Goal: Task Accomplishment & Management: Complete application form

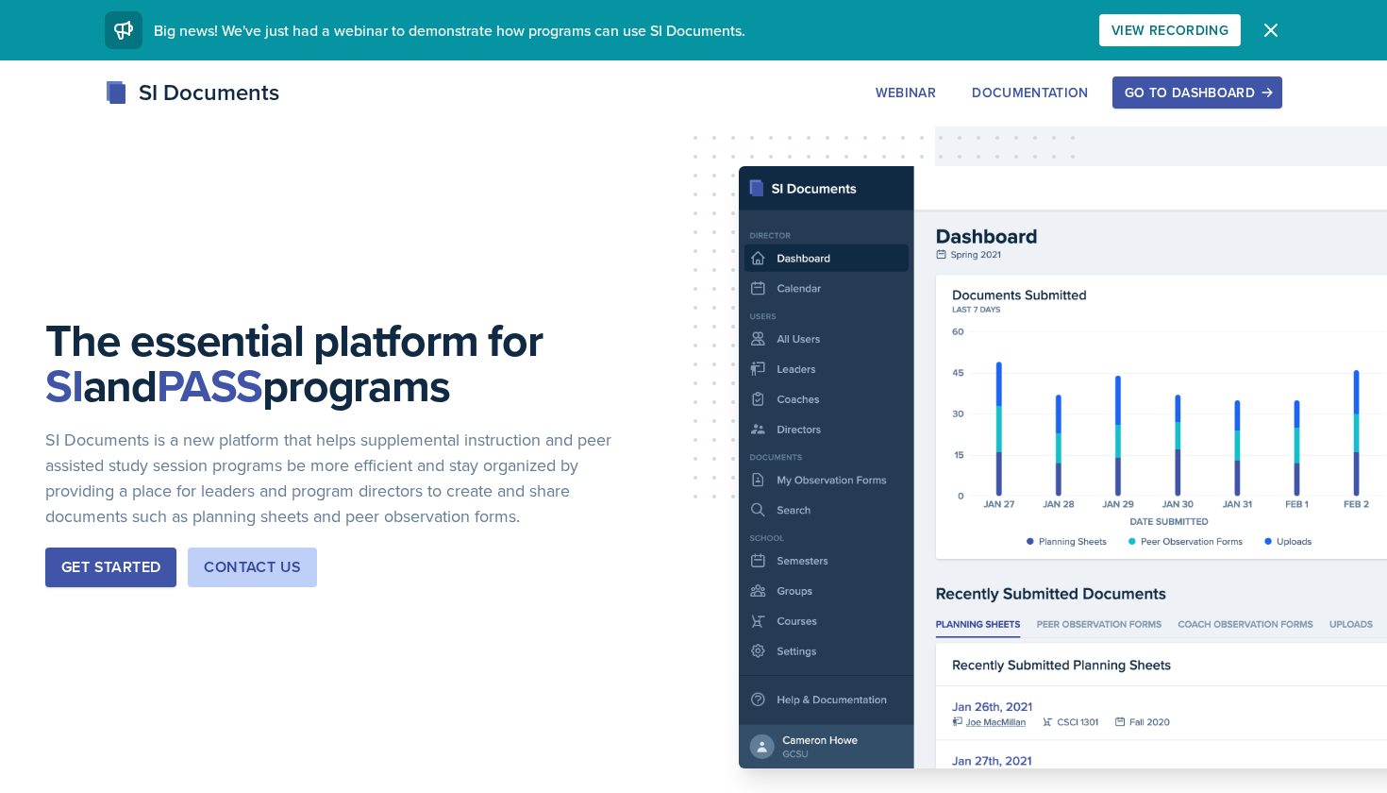
click at [1196, 95] on div "Go to Dashboard" at bounding box center [1197, 92] width 145 height 15
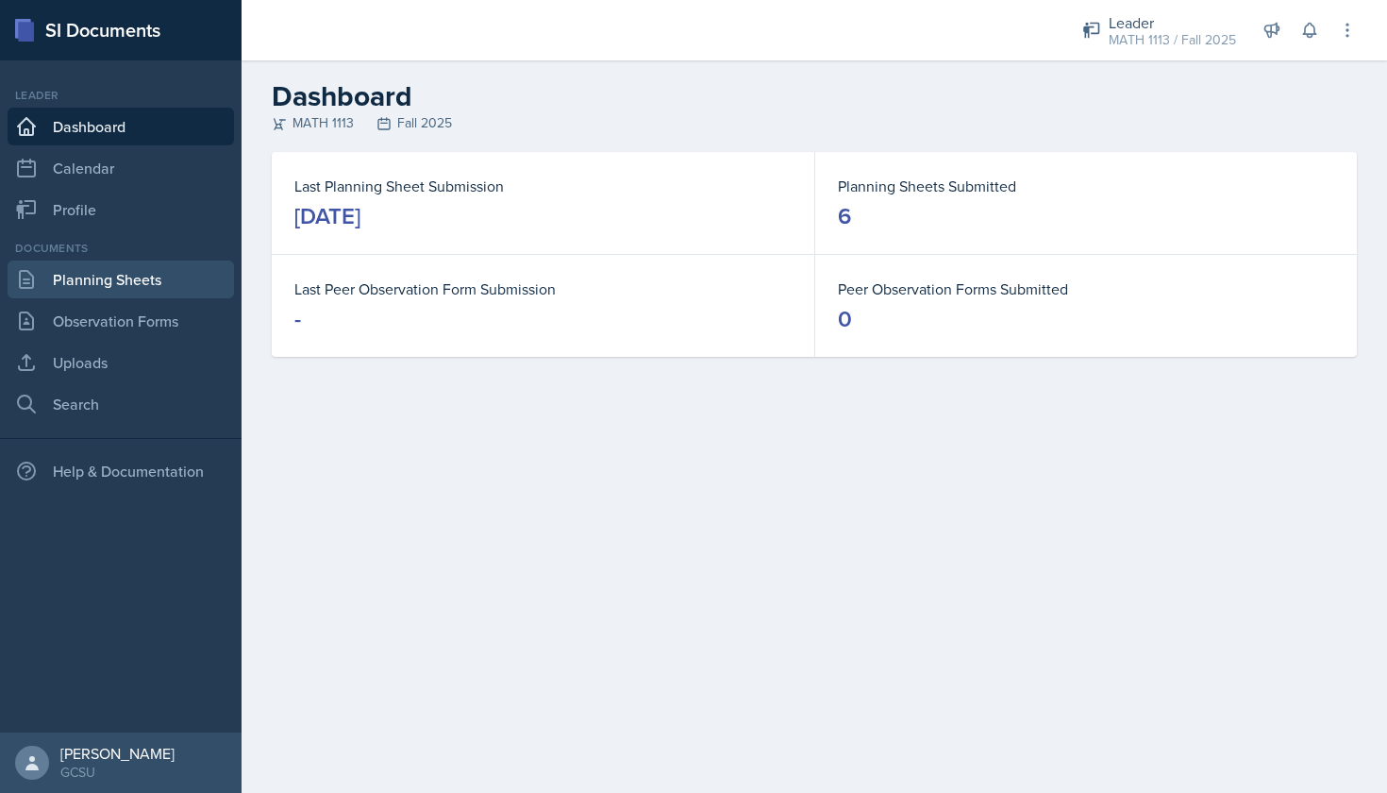
click at [90, 292] on link "Planning Sheets" at bounding box center [121, 279] width 226 height 38
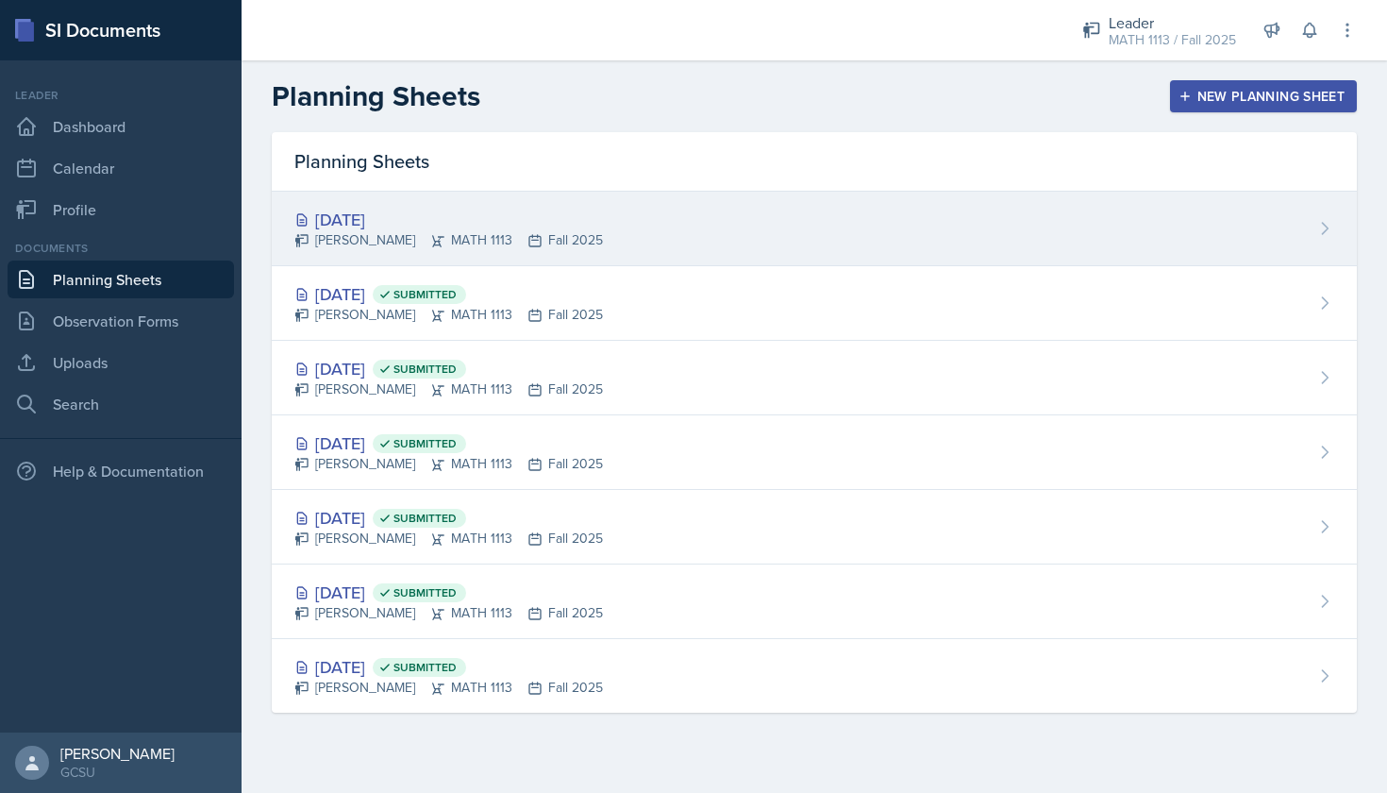
click at [458, 225] on div "Sep 15th, 2025" at bounding box center [448, 219] width 309 height 25
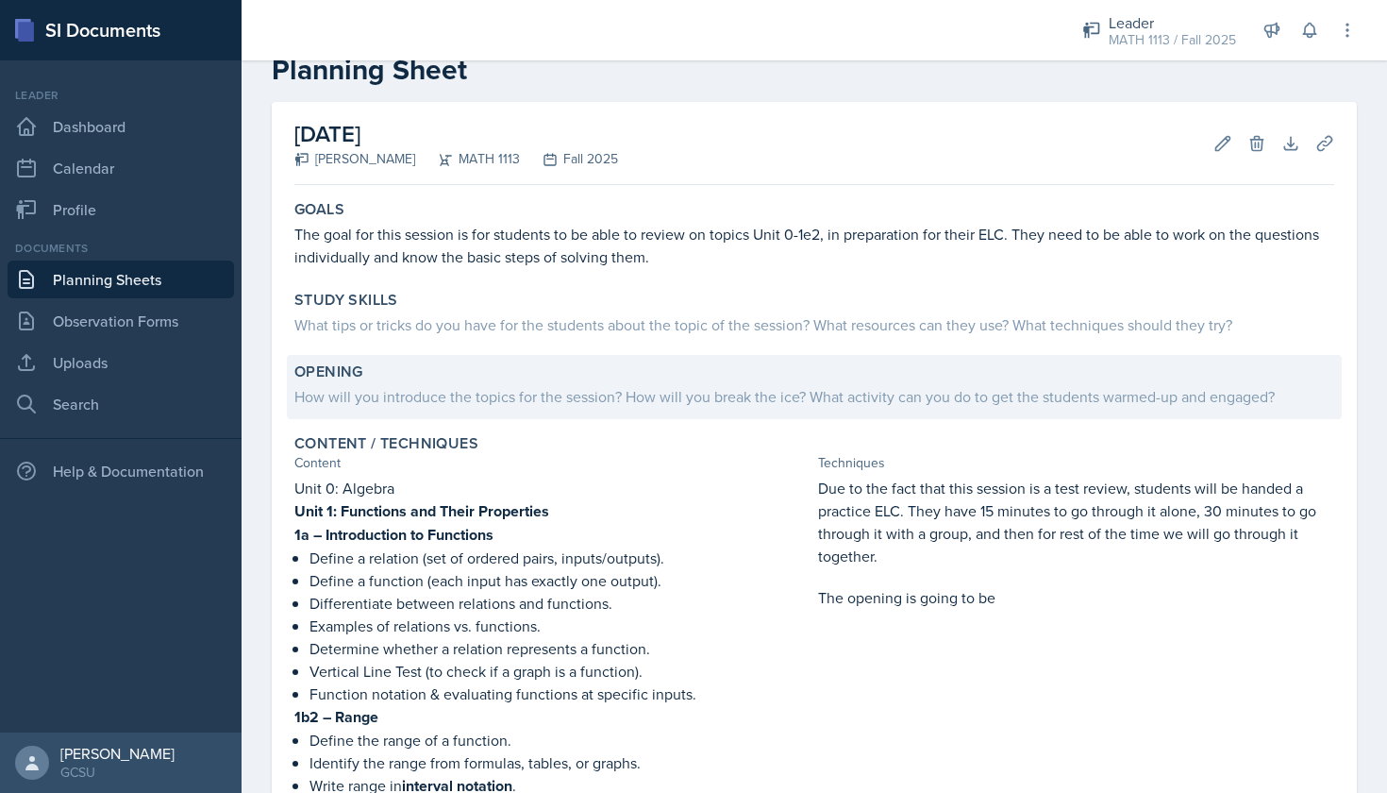
scroll to position [50, 0]
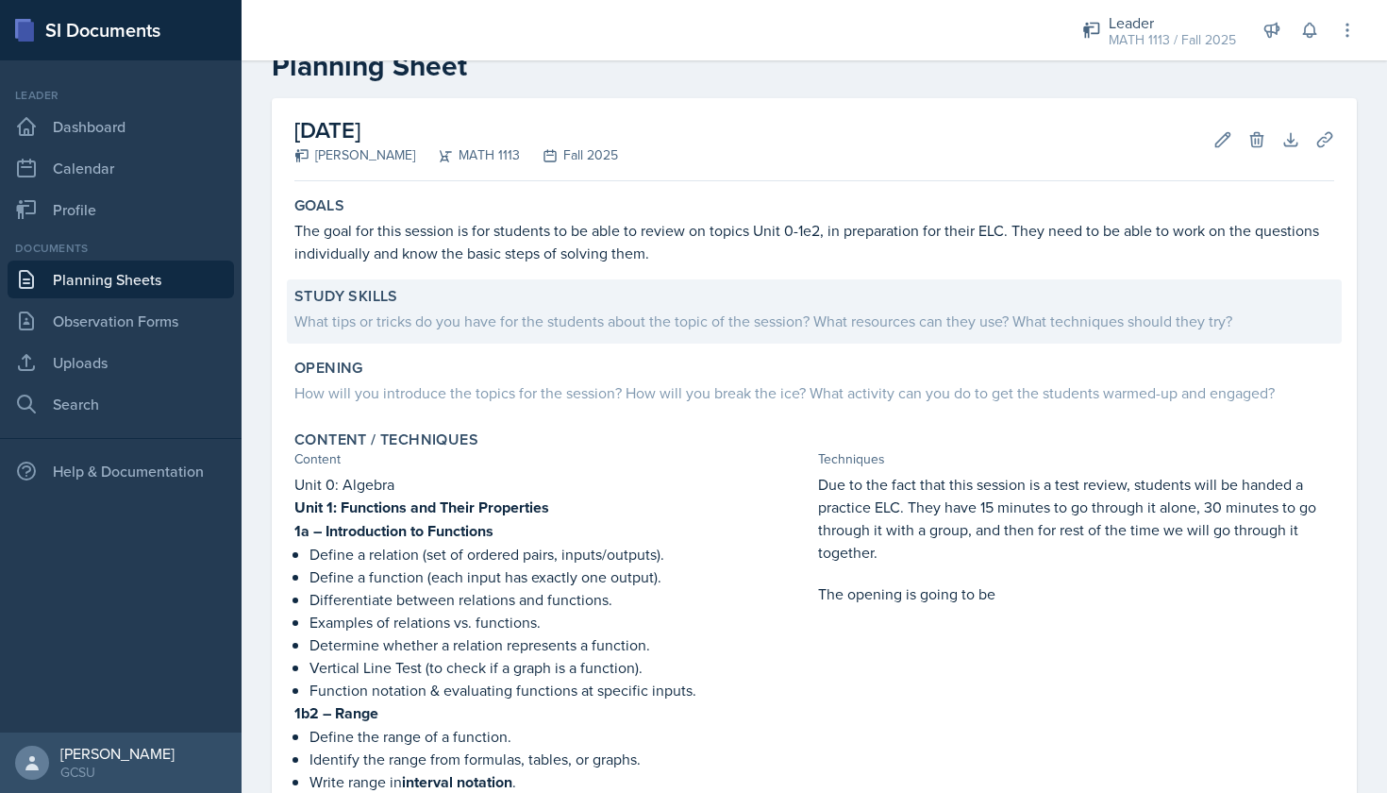
click at [713, 308] on div "What tips or tricks do you have for the students about the topic of the session…" at bounding box center [814, 319] width 1040 height 26
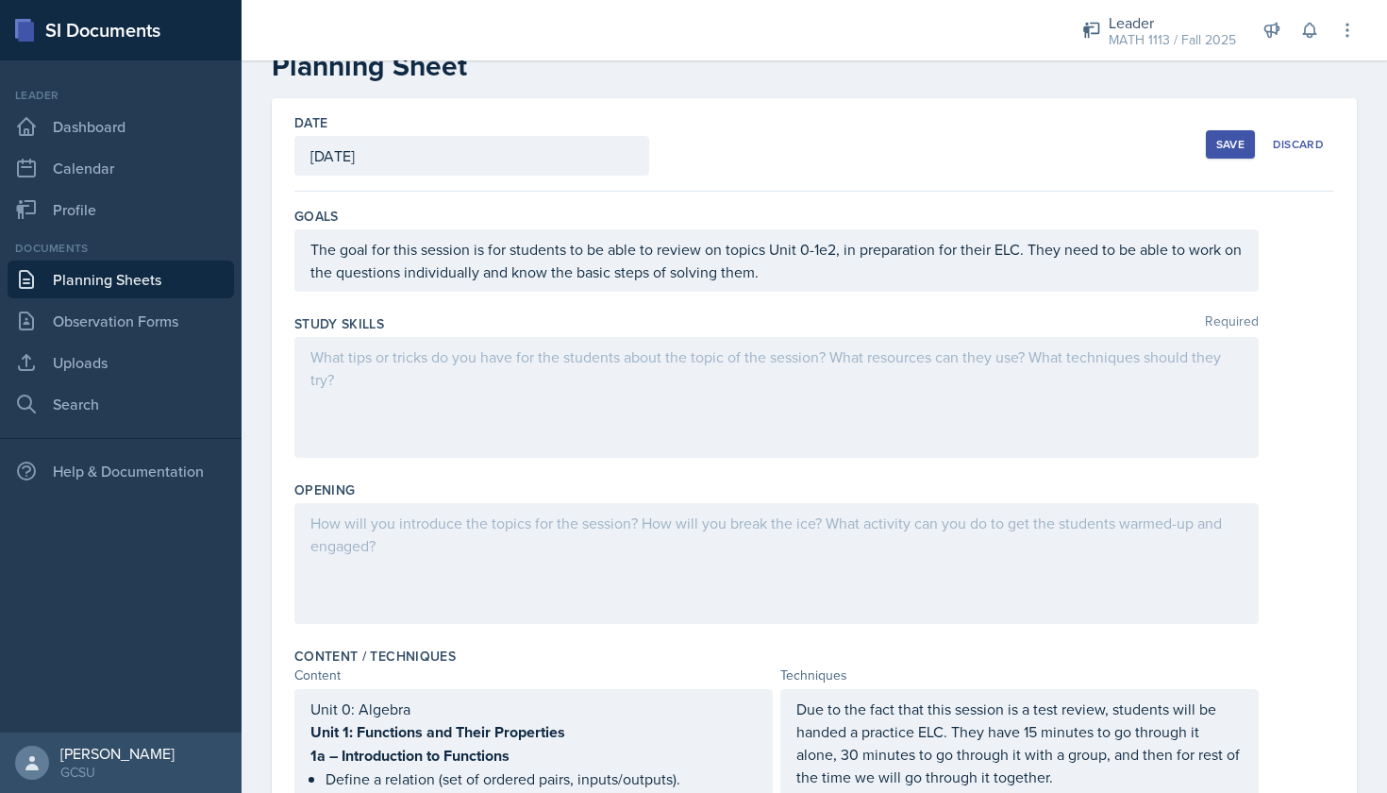
click at [521, 374] on div at bounding box center [776, 397] width 964 height 121
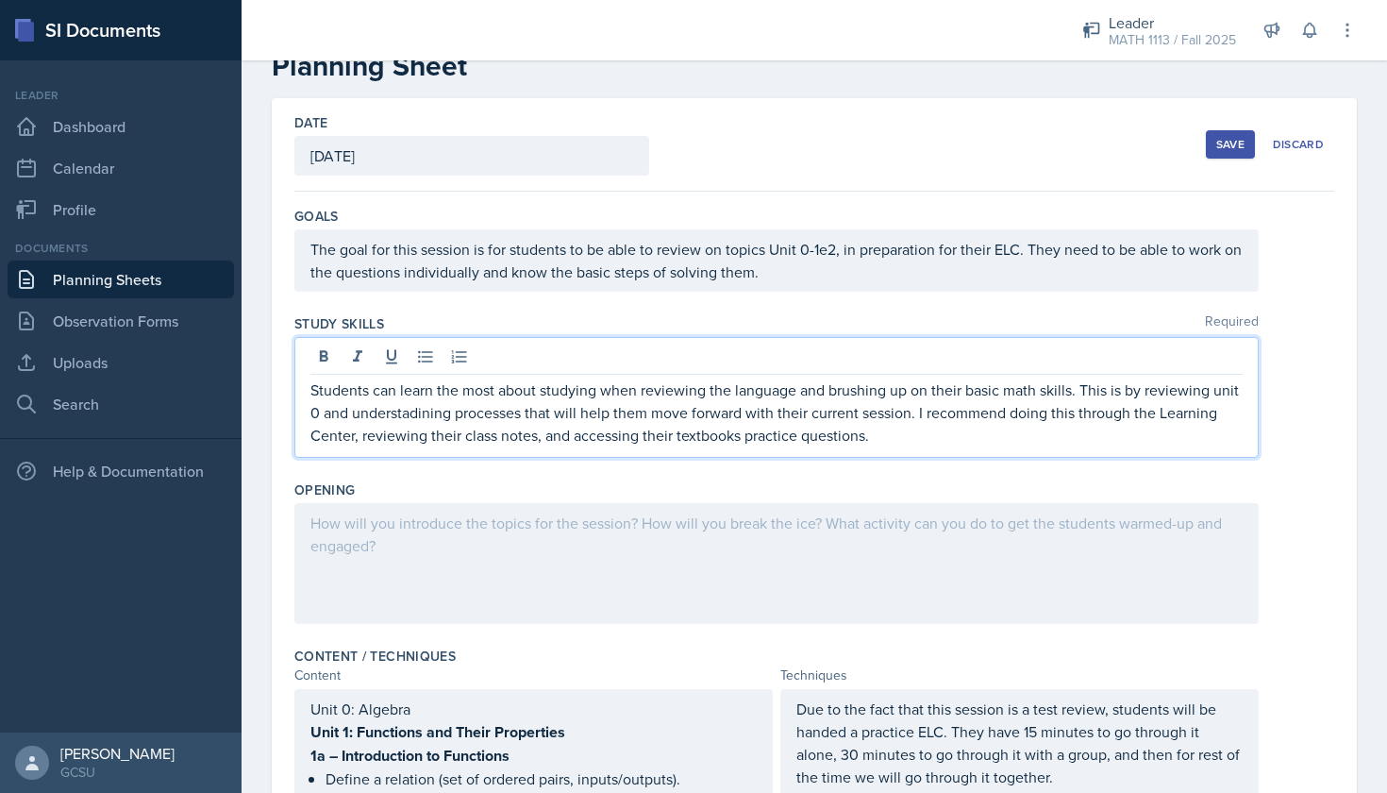
click at [377, 416] on p "Students can learn the most about studying when reviewing the language and brus…" at bounding box center [776, 412] width 932 height 68
click at [440, 411] on p "Students can learn the most about studying when reviewing the language and brus…" at bounding box center [776, 412] width 932 height 68
click at [417, 468] on div "Study Skills Required Students can learn the most about studying when reviewing…" at bounding box center [814, 390] width 1040 height 166
click at [384, 395] on p "Students can learn the most about studying when reviewing the language and brus…" at bounding box center [776, 412] width 932 height 68
click at [382, 417] on p "Students can learn the most about studying when reviewing the language and brus…" at bounding box center [776, 412] width 932 height 68
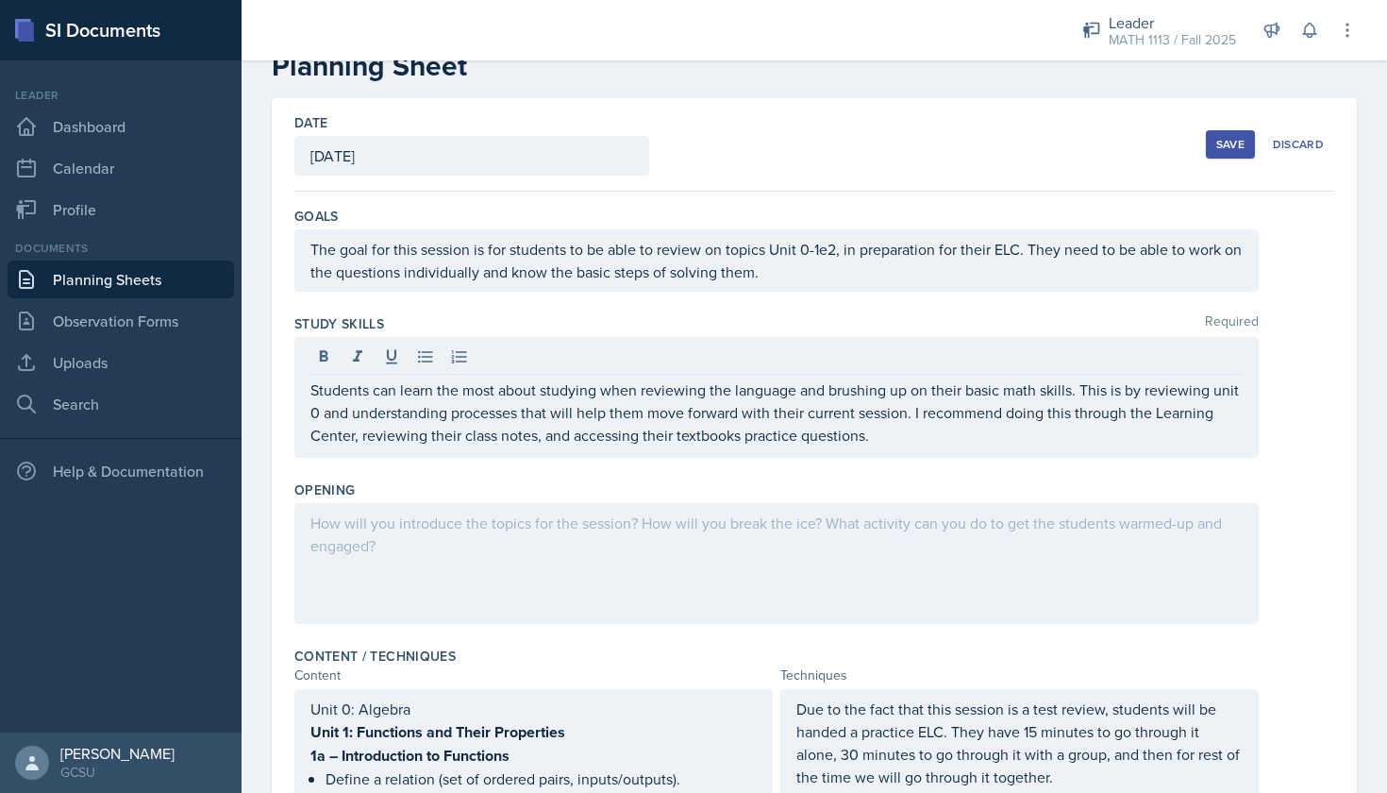
click at [386, 485] on div "Opening" at bounding box center [814, 489] width 1040 height 19
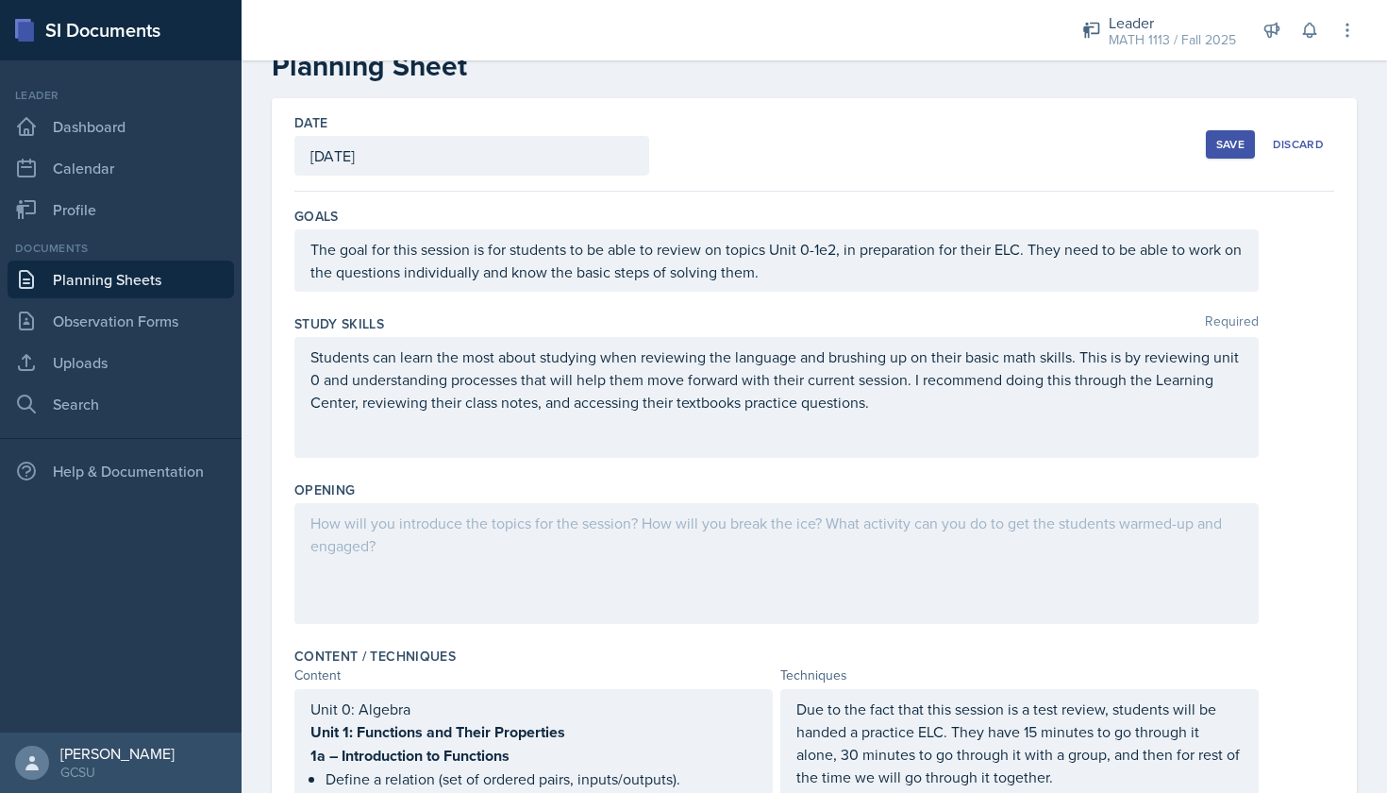
click at [379, 514] on div at bounding box center [776, 563] width 964 height 121
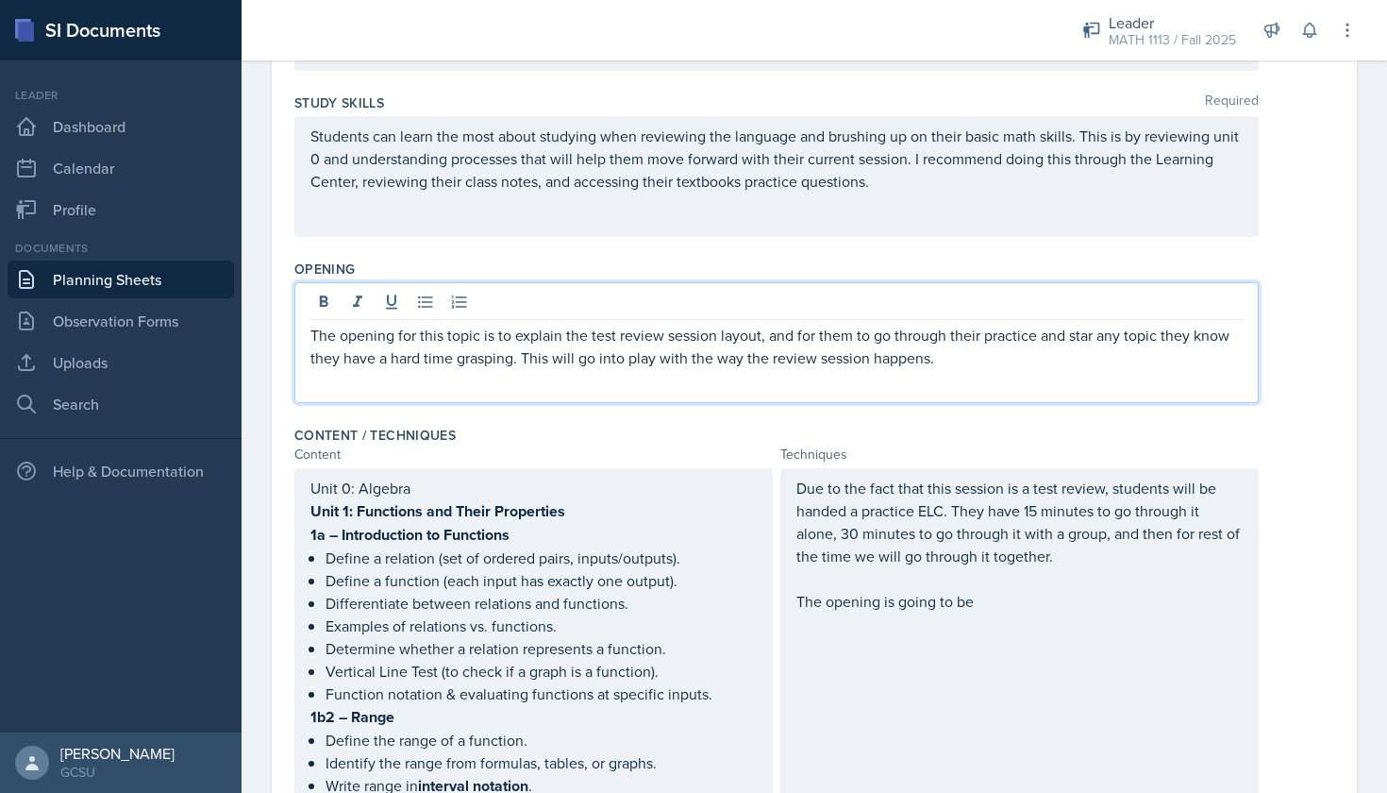
scroll to position [478, 0]
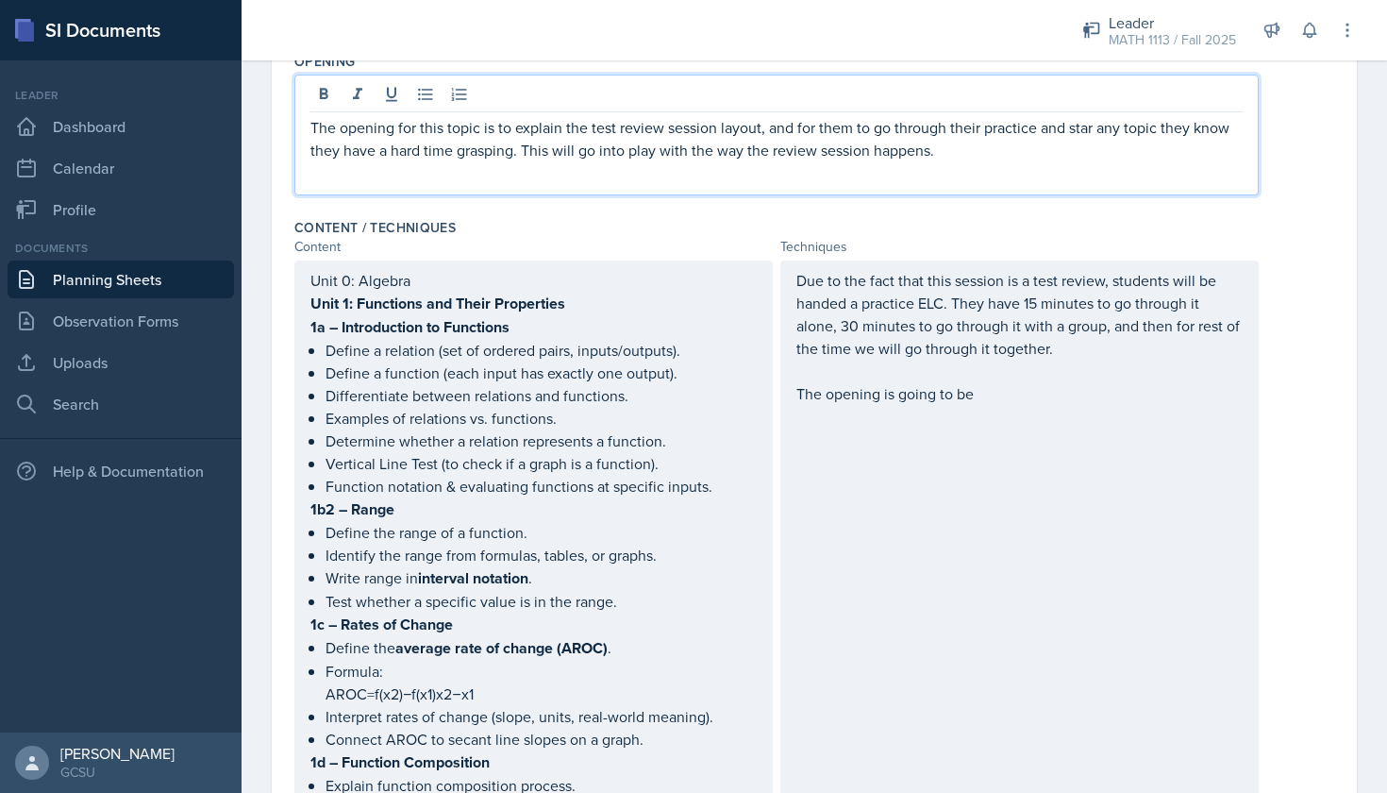
click at [1118, 345] on p "Due to the fact that this session is a test review, students will be handed a p…" at bounding box center [1019, 314] width 446 height 91
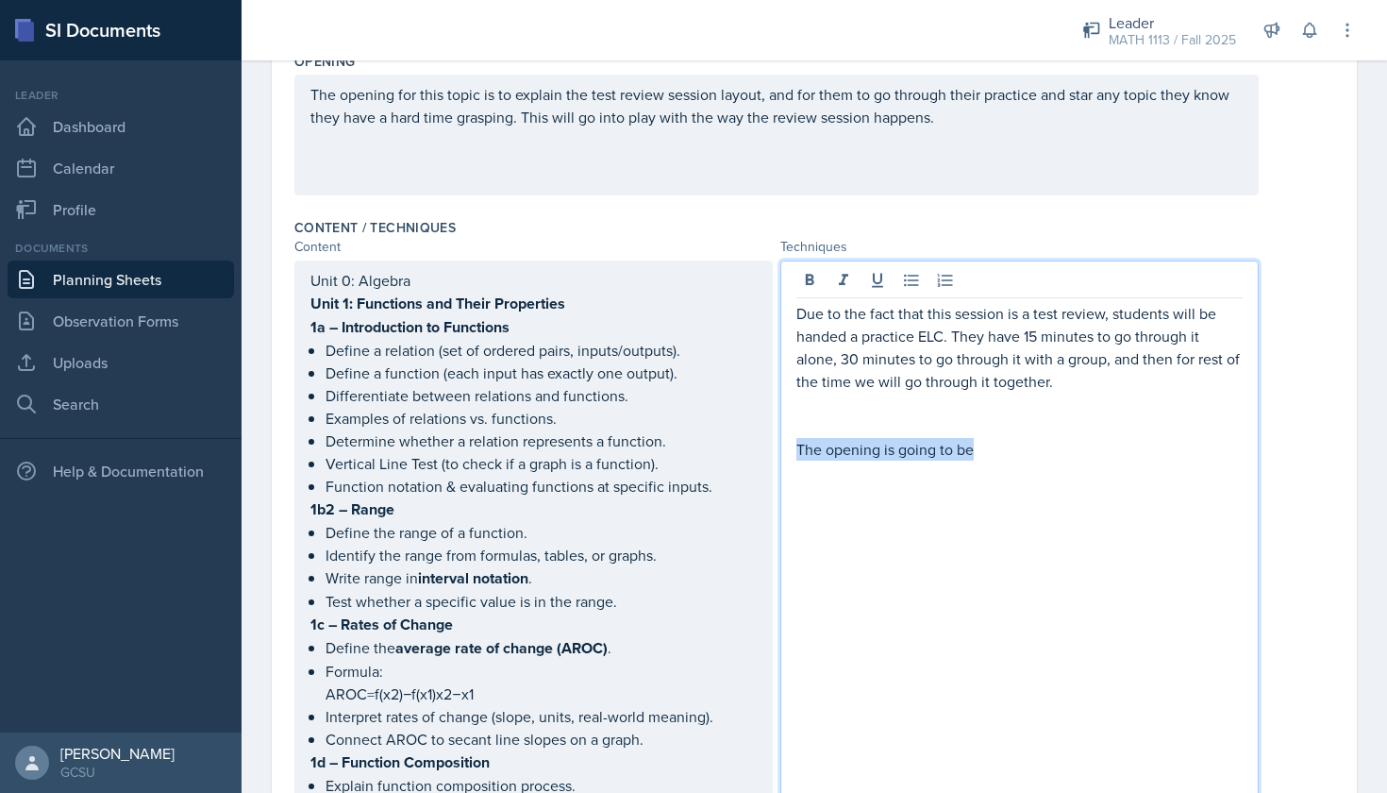
drag, startPoint x: 995, startPoint y: 448, endPoint x: 773, endPoint y: 444, distance: 221.8
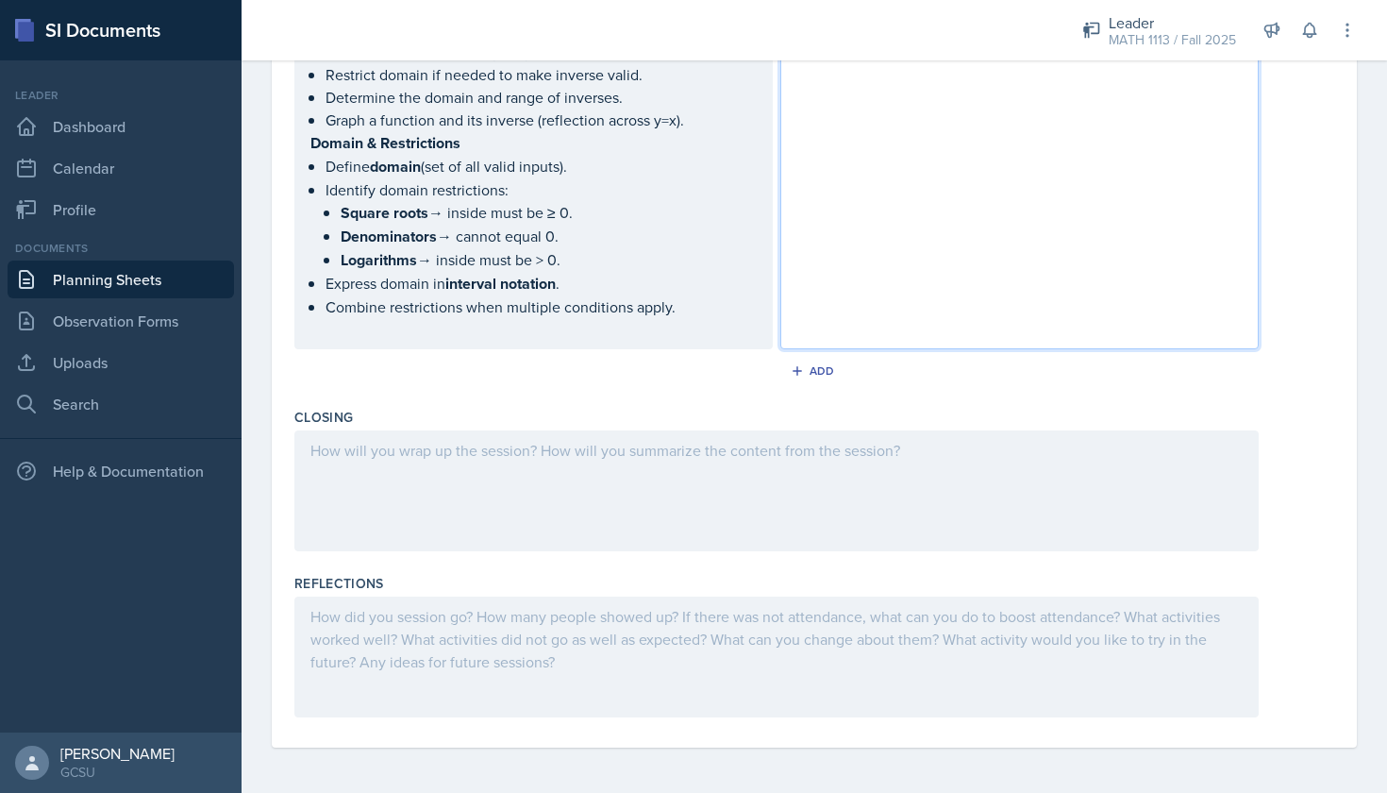
scroll to position [1531, 0]
click at [469, 435] on div at bounding box center [776, 490] width 964 height 121
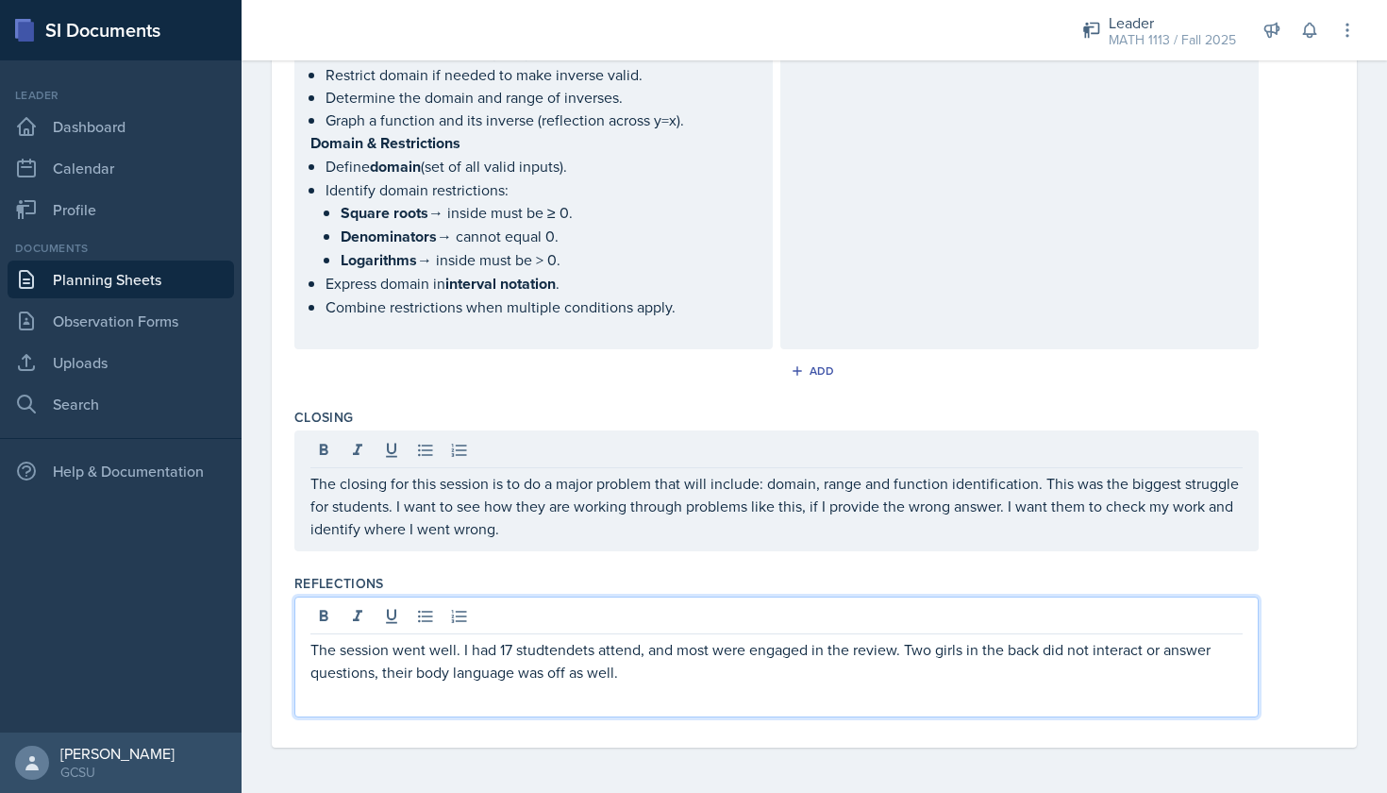
click at [551, 653] on p "The session went well. I had 17 studtendets attend, and most were engaged in th…" at bounding box center [776, 660] width 932 height 45
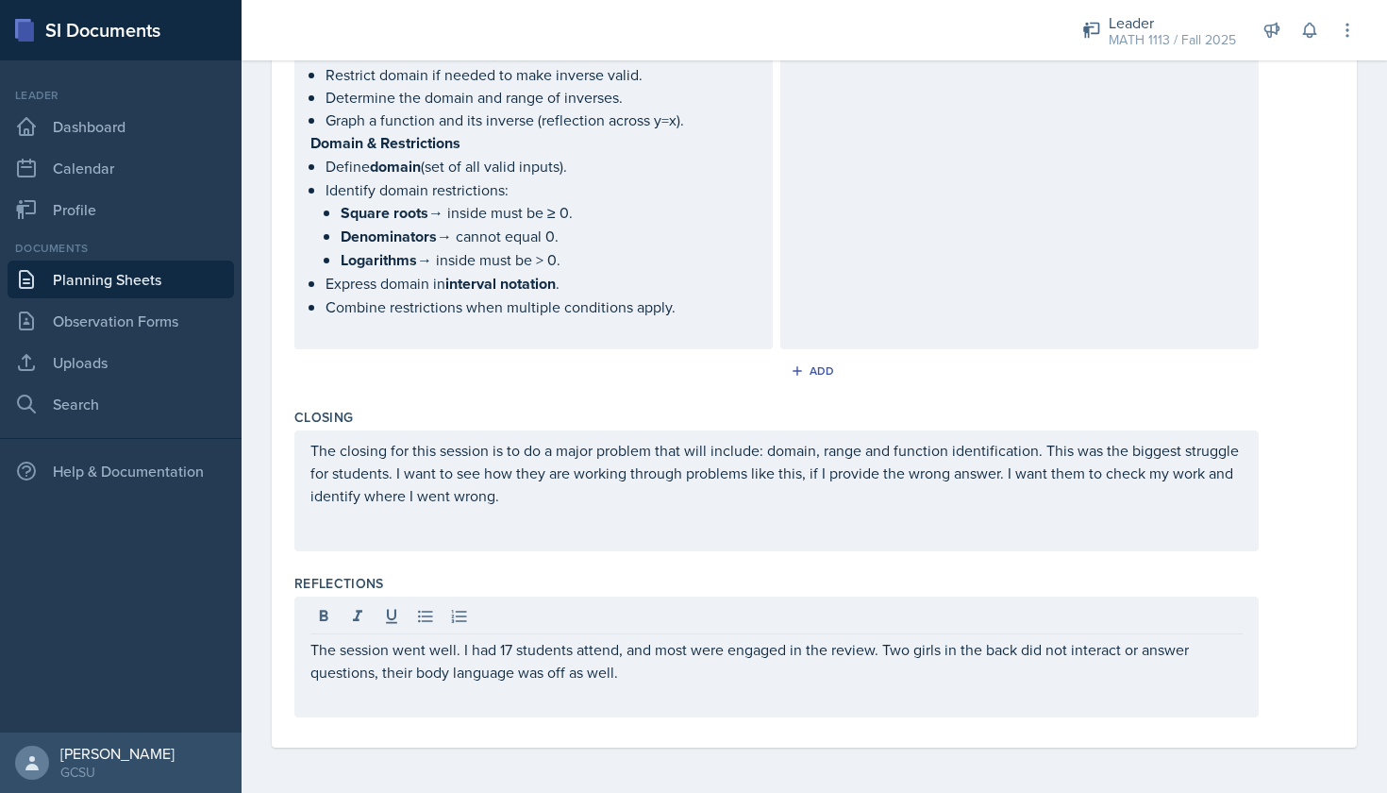
click at [692, 691] on div "The session went well. I had 17 students attend, and most were engaged in the r…" at bounding box center [776, 656] width 964 height 121
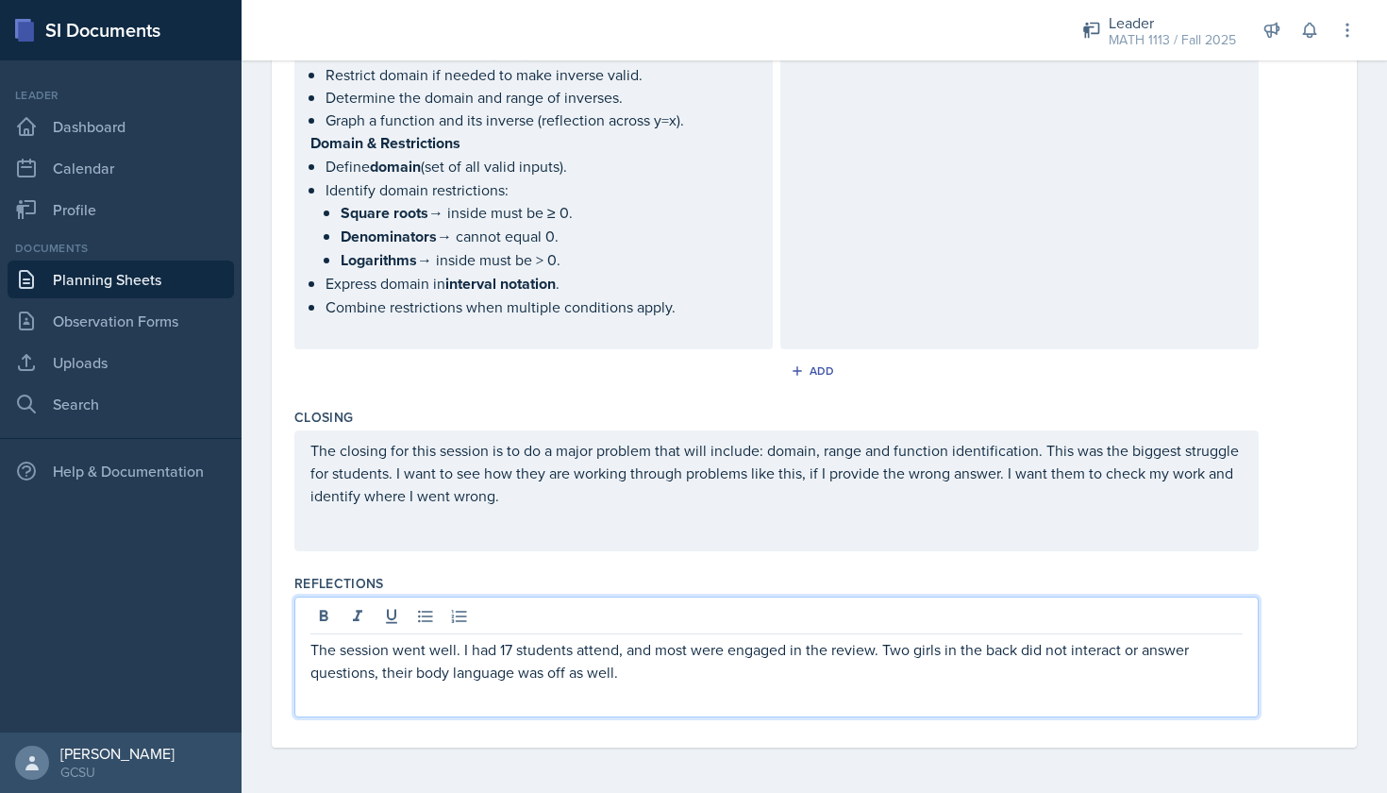
click at [657, 673] on p "The session went well. I had 17 students attend, and most were engaged in the r…" at bounding box center [776, 660] width 932 height 45
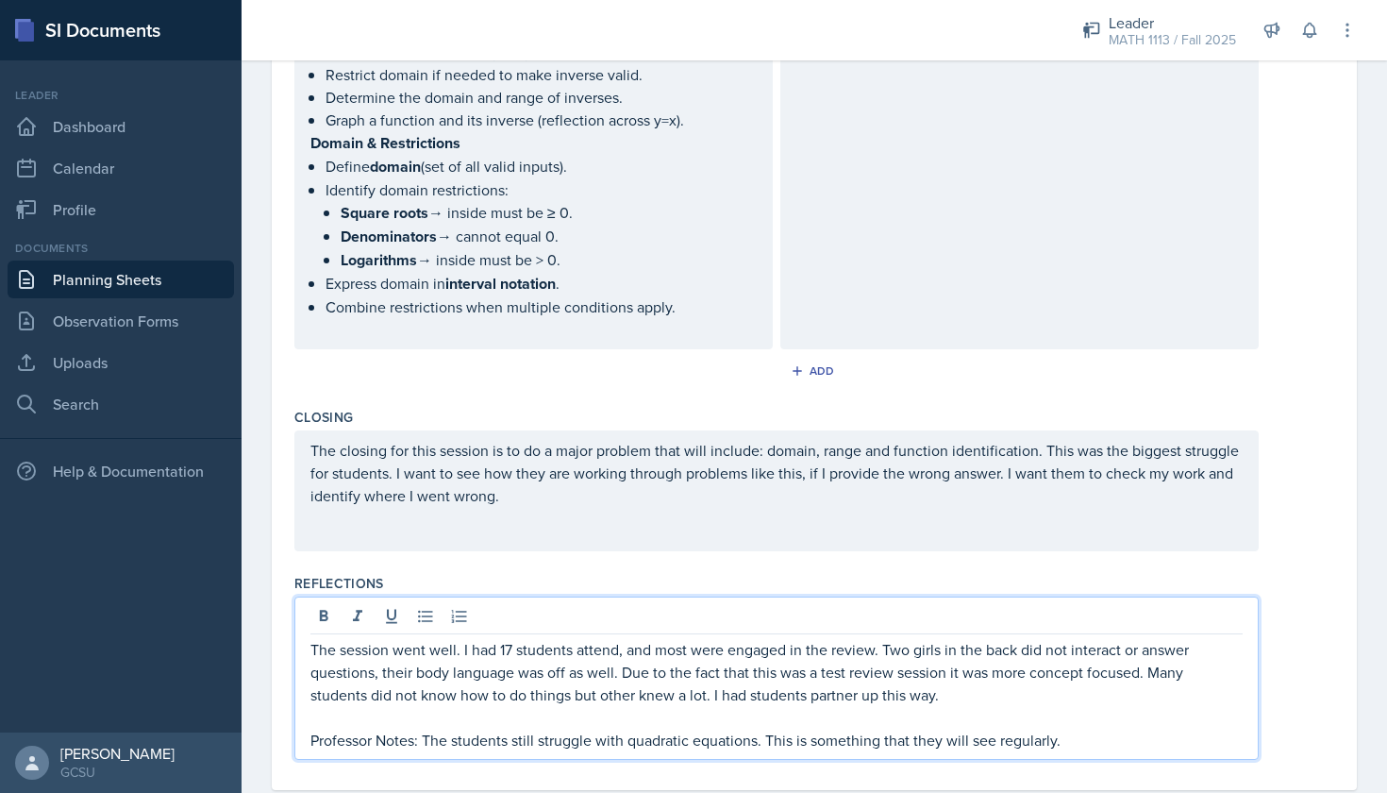
click at [965, 693] on p "The session went well. I had 17 students attend, and most were engaged in the r…" at bounding box center [776, 672] width 932 height 68
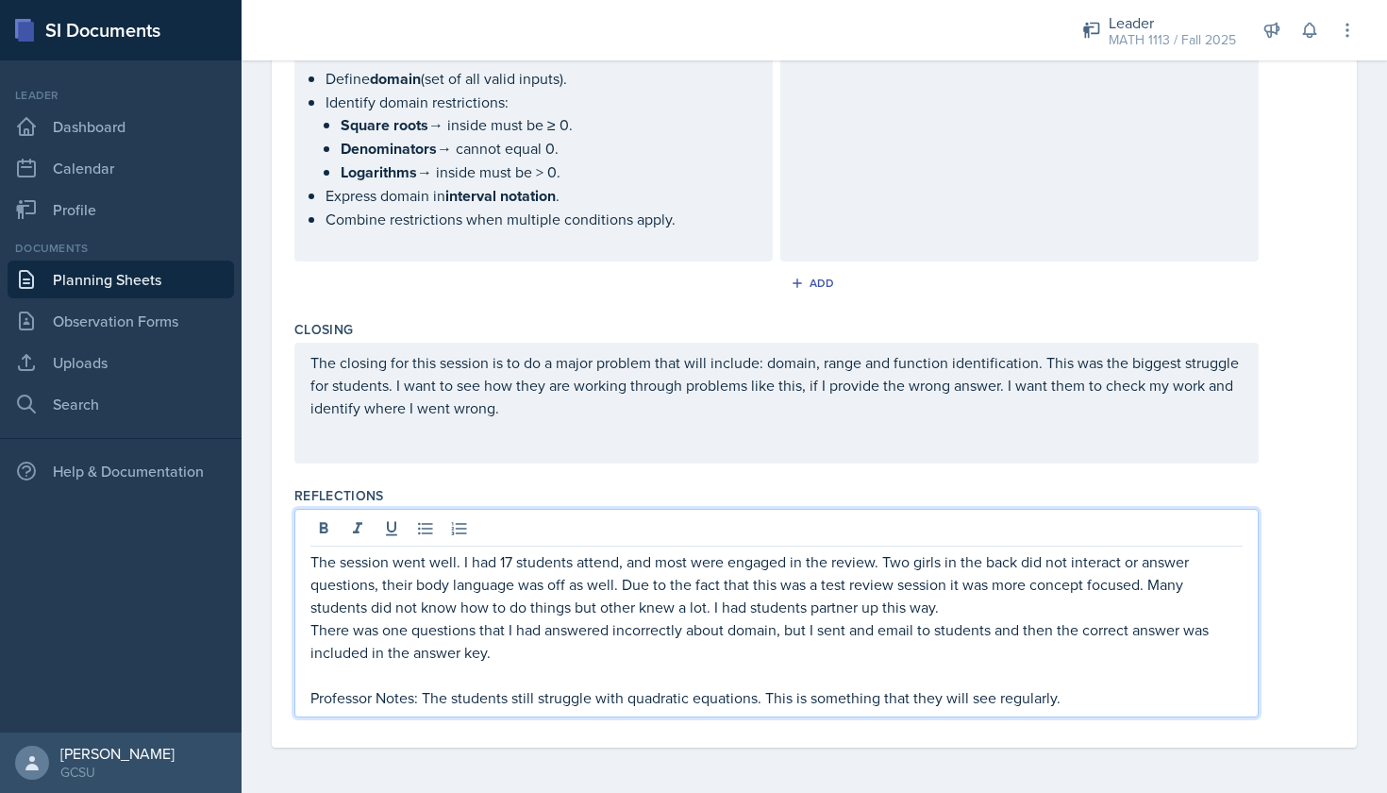
scroll to position [1618, 0]
click at [1081, 692] on p "Professor Notes: The students still struggle with quadratic equations. This is …" at bounding box center [776, 697] width 932 height 23
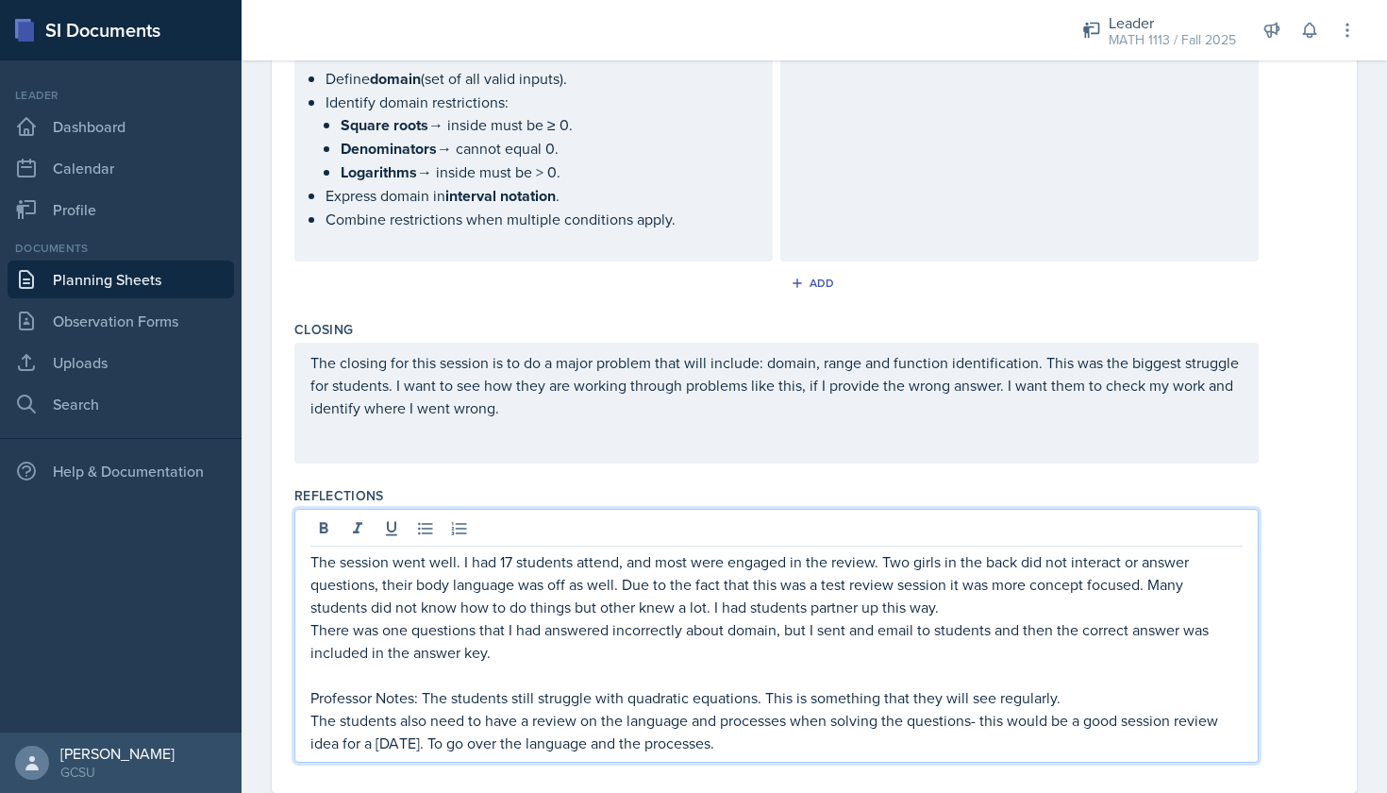
click at [605, 743] on p "The students also need to have a review on the language and processes when solv…" at bounding box center [776, 731] width 932 height 45
click at [848, 745] on p "The students also need to have a review on the language and processes when solv…" at bounding box center [776, 731] width 932 height 45
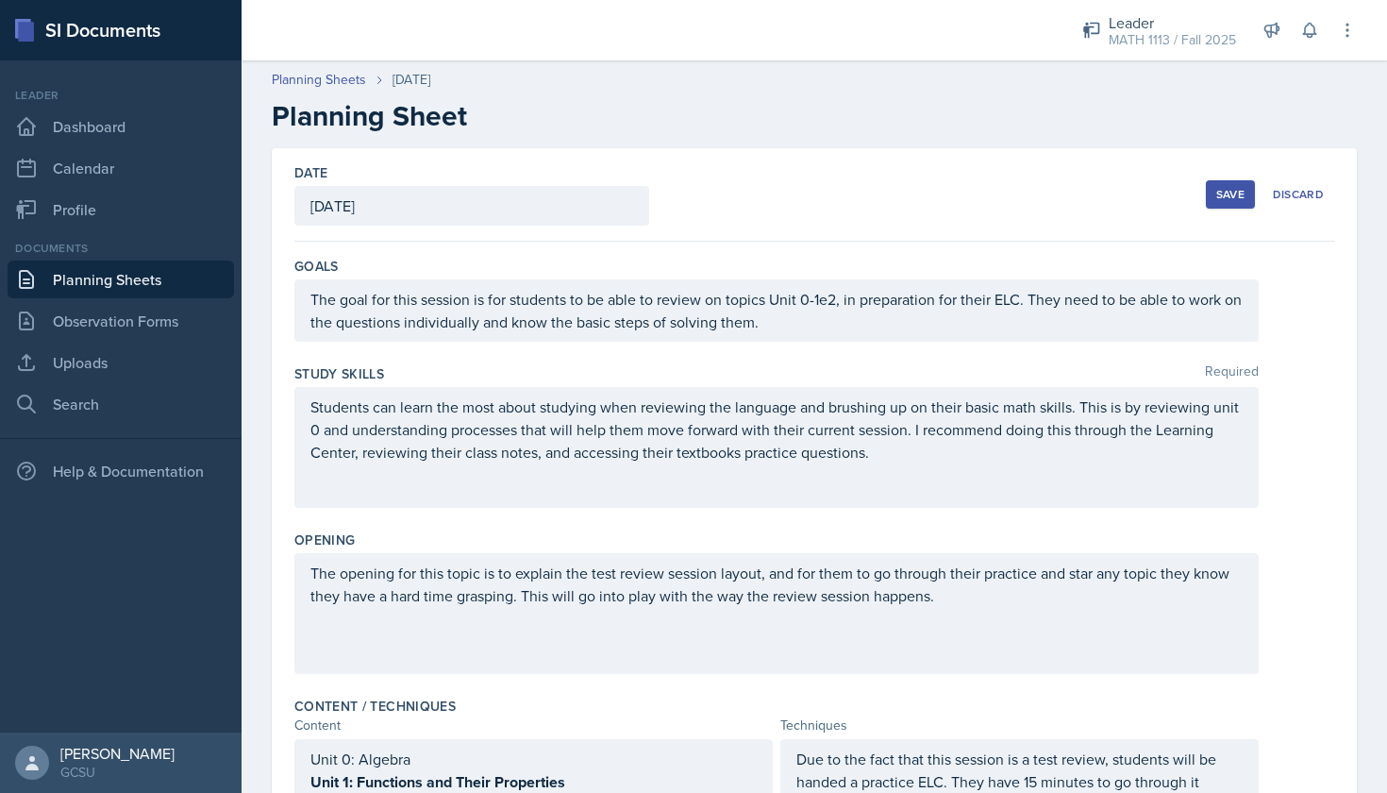
scroll to position [0, 0]
click at [1233, 196] on div "Save" at bounding box center [1230, 194] width 28 height 15
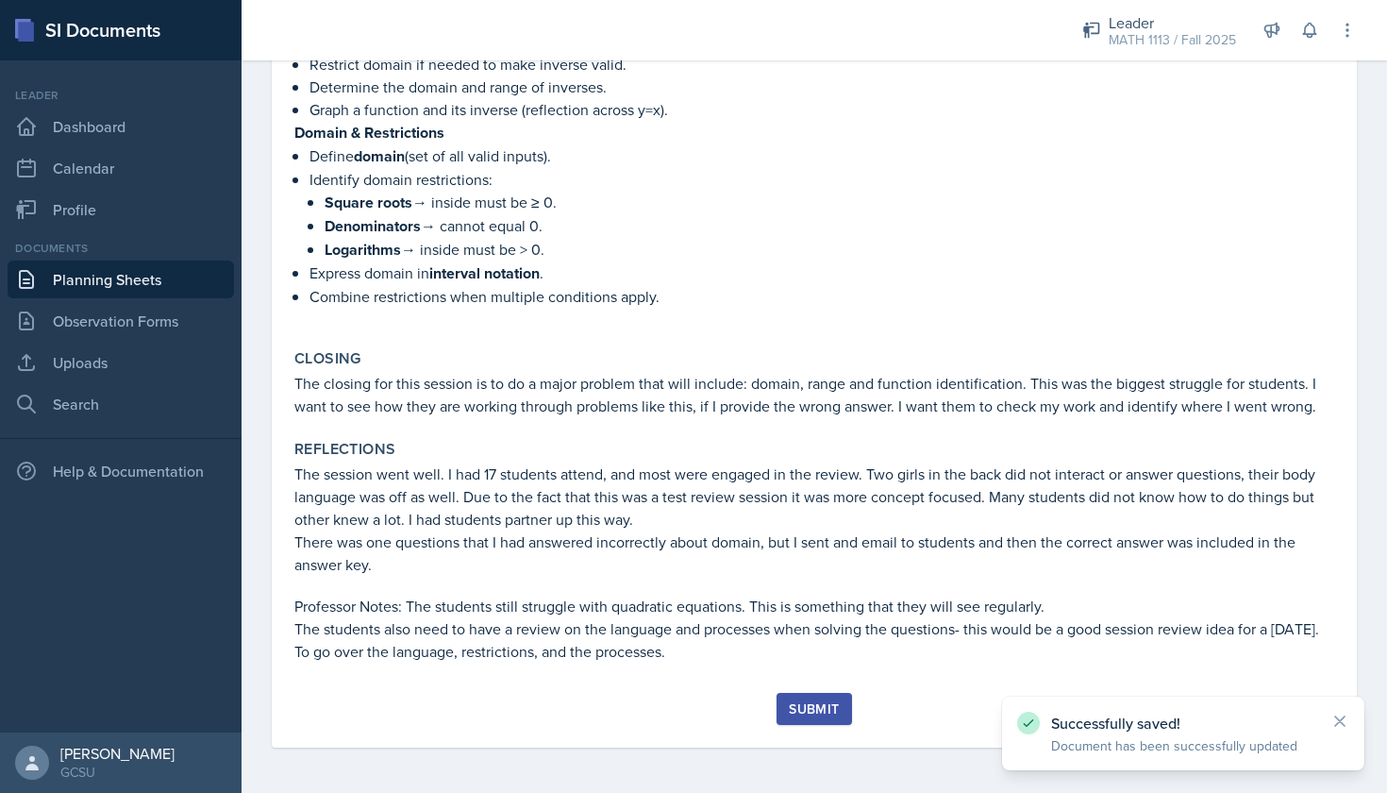
scroll to position [1354, 0]
click at [814, 698] on button "Submit" at bounding box center [814, 709] width 75 height 32
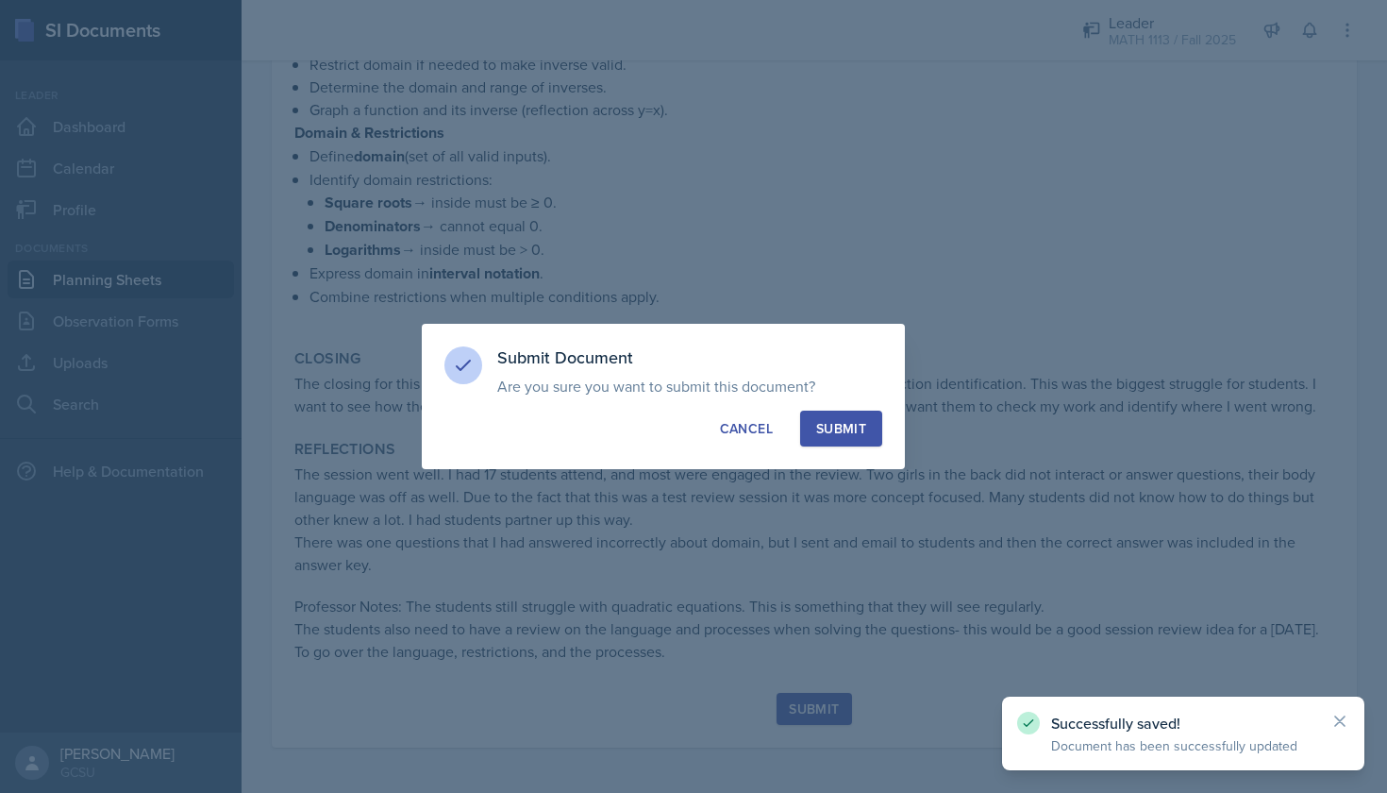
click at [876, 402] on div "Submit Document Are you sure you want to submit this document? This document wi…" at bounding box center [663, 396] width 483 height 145
click at [863, 422] on div "Submit" at bounding box center [841, 428] width 50 height 19
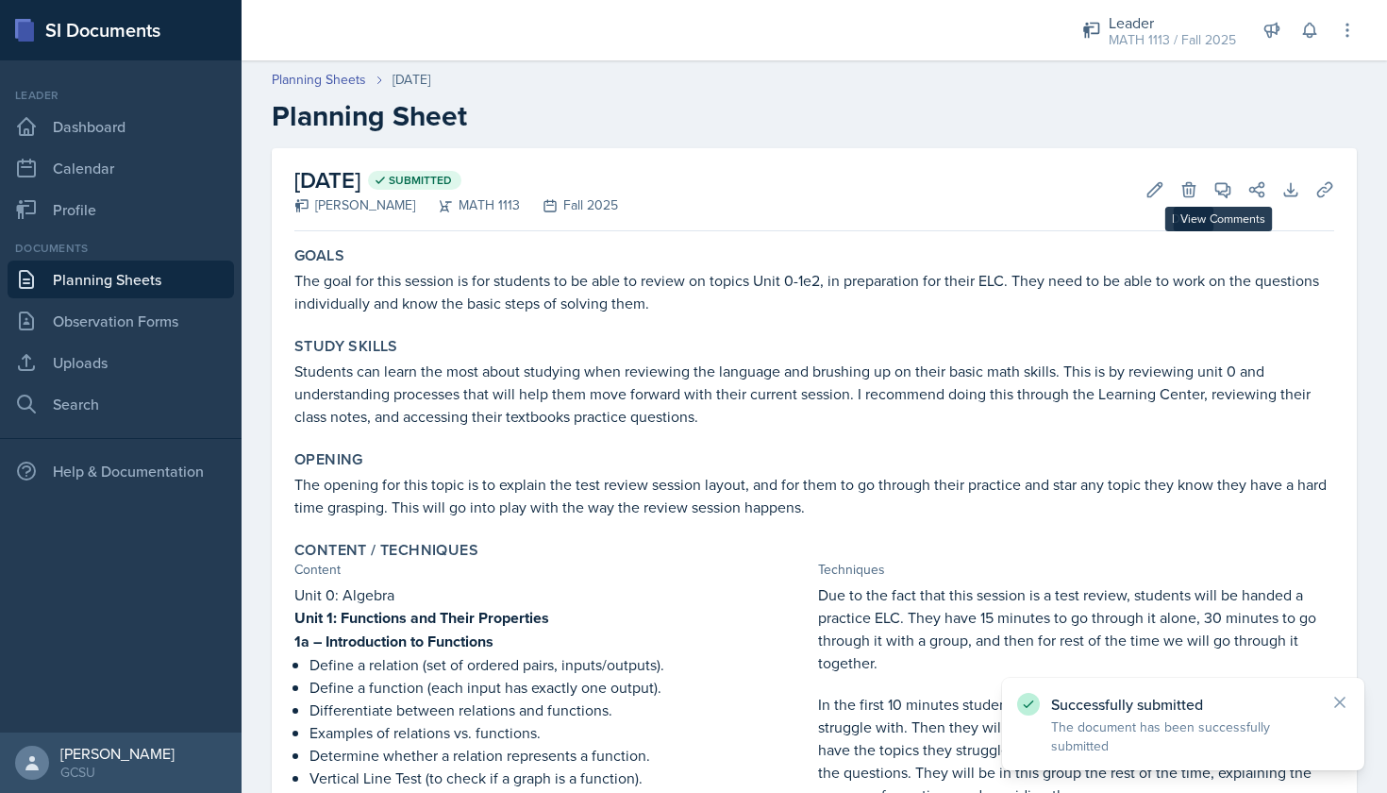
scroll to position [0, 0]
click at [1326, 184] on icon at bounding box center [1324, 189] width 14 height 14
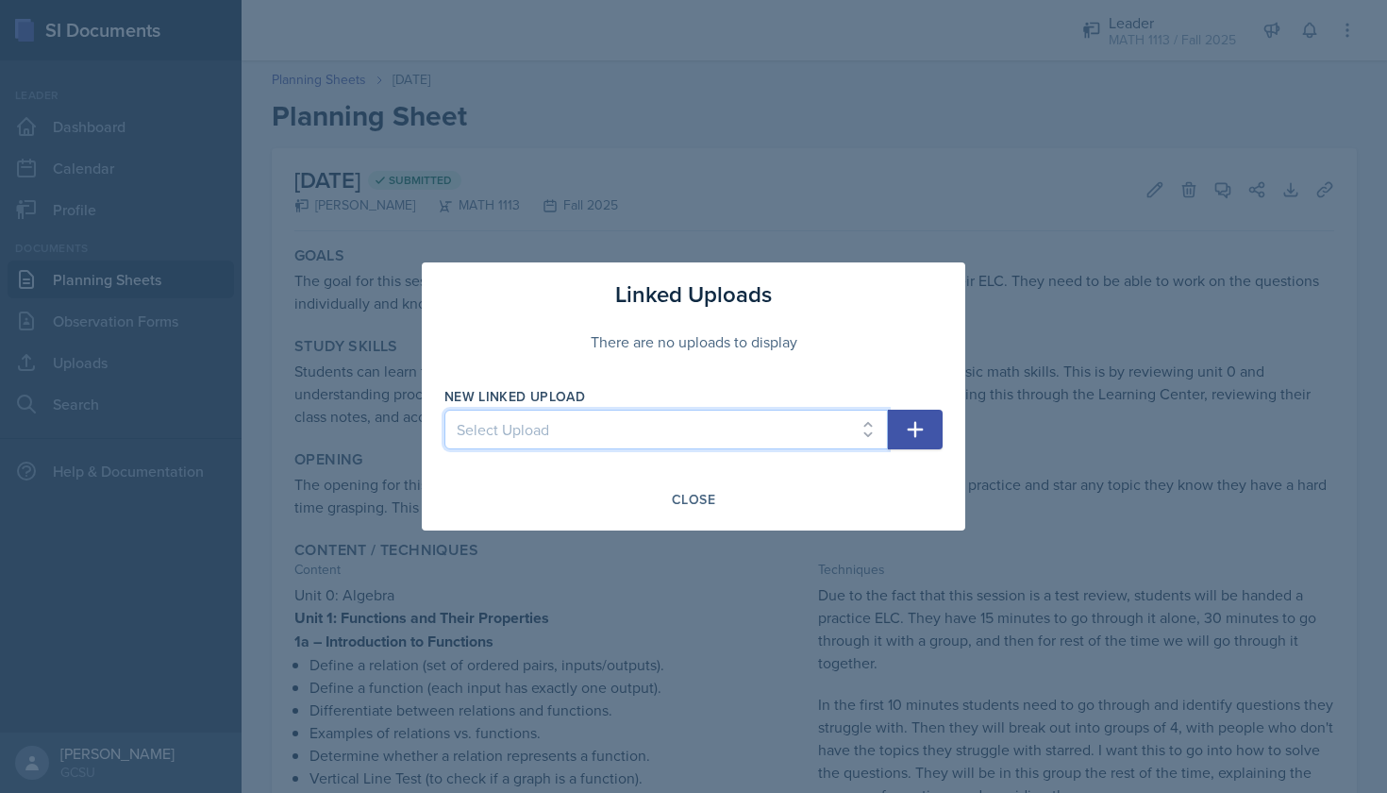
select select "0d0103a4-e1b6-46ed-bc19-18b04f7af83e"
click at [923, 431] on icon "button" at bounding box center [915, 429] width 23 height 23
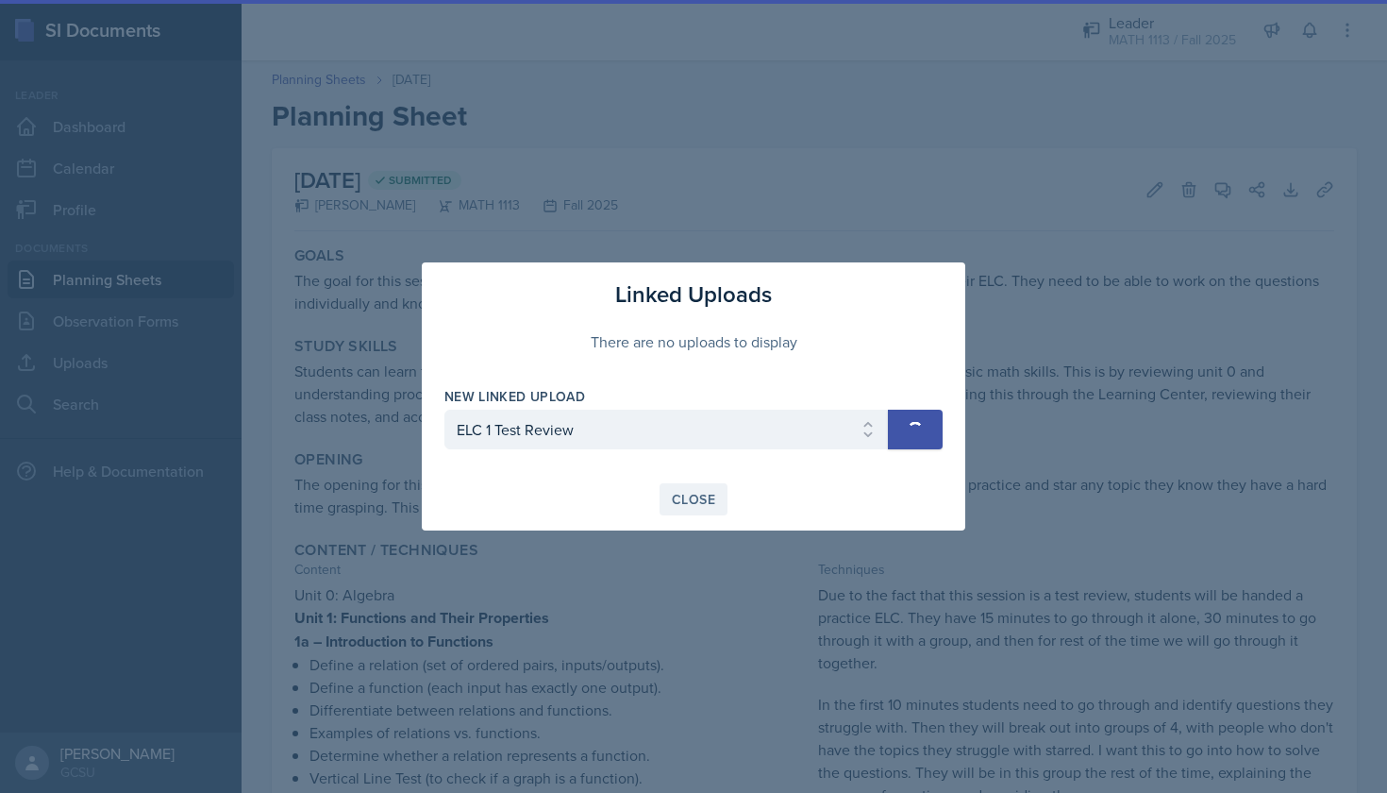
select select
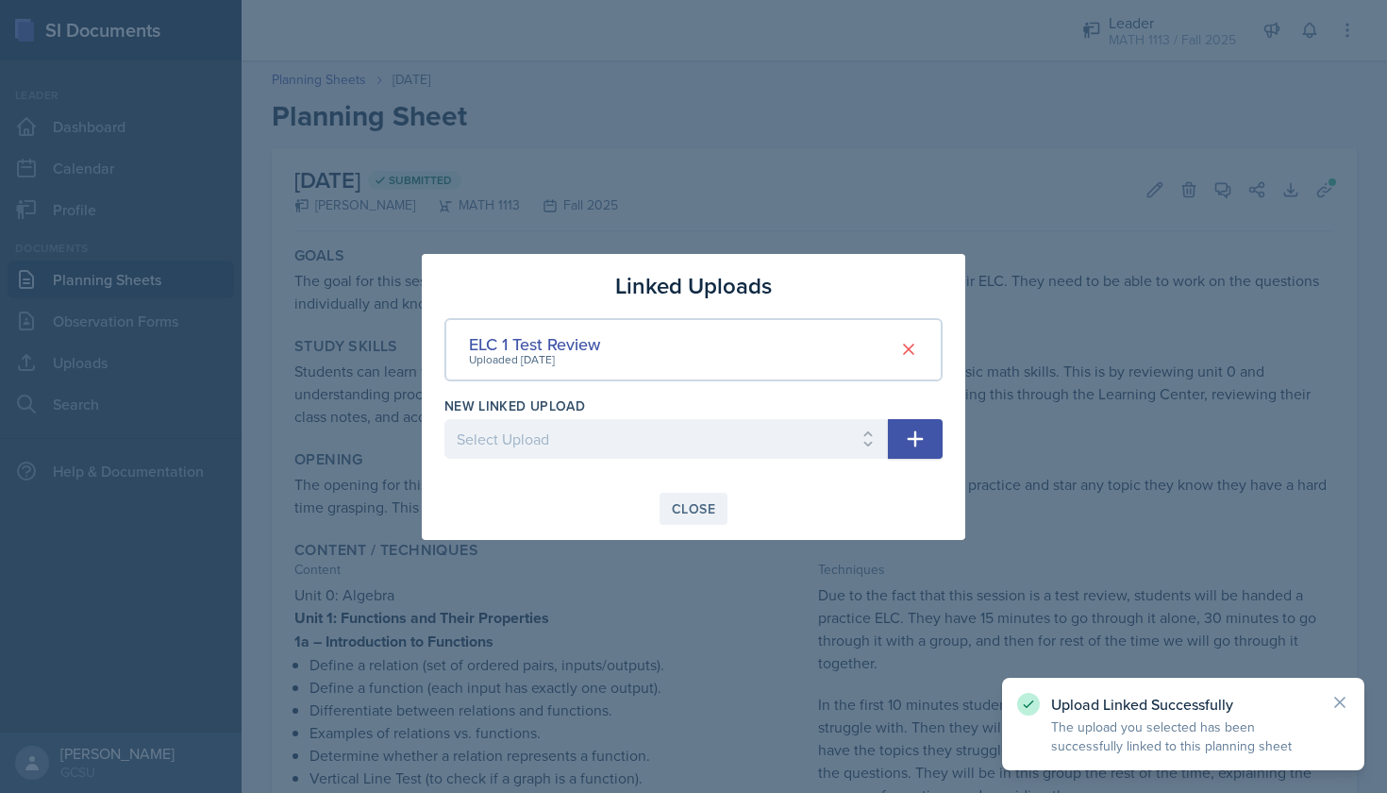
click at [696, 505] on div "Close" at bounding box center [693, 508] width 43 height 15
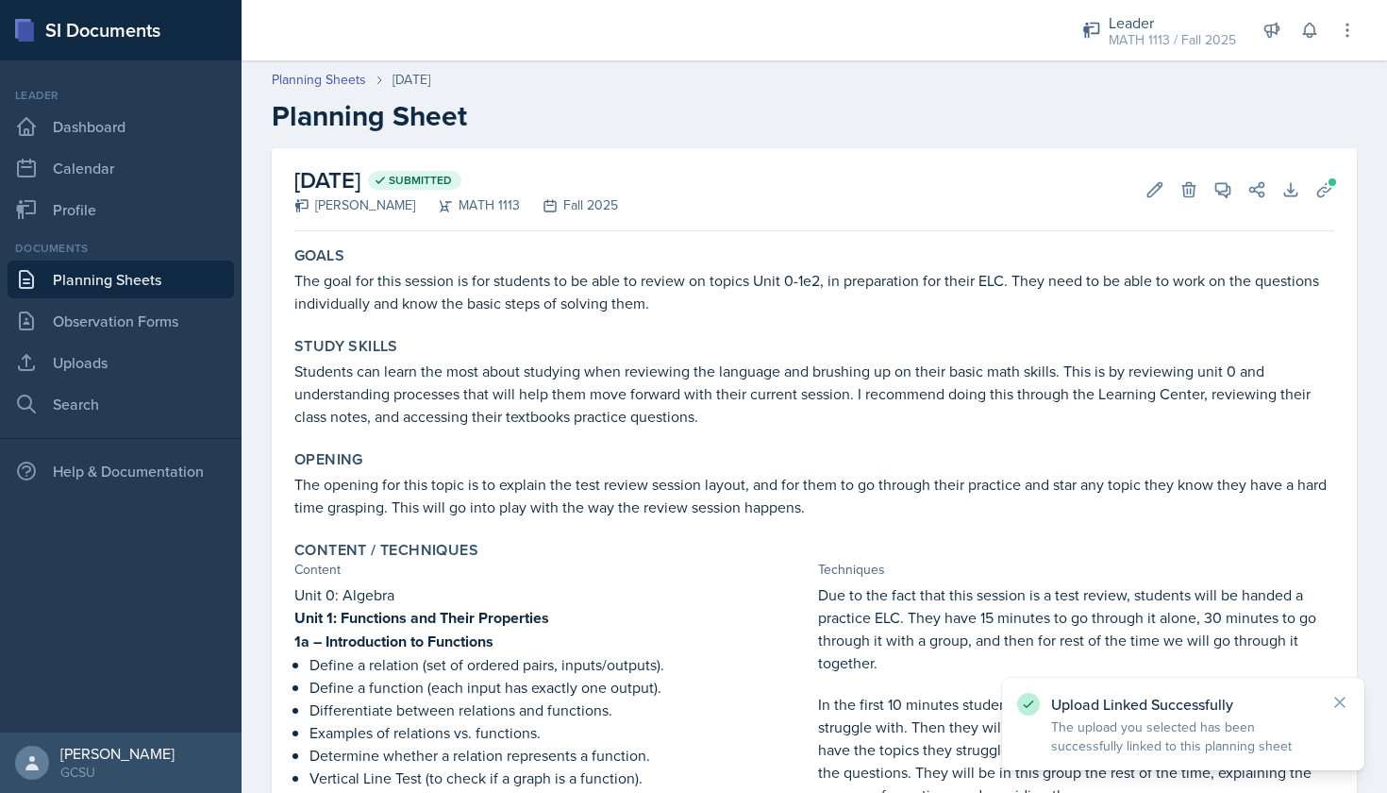
click at [323, 90] on div "Planning Sheets Sep 15th, 2025 Planning Sheet" at bounding box center [815, 101] width 1146 height 63
click at [323, 73] on link "Planning Sheets" at bounding box center [319, 80] width 94 height 20
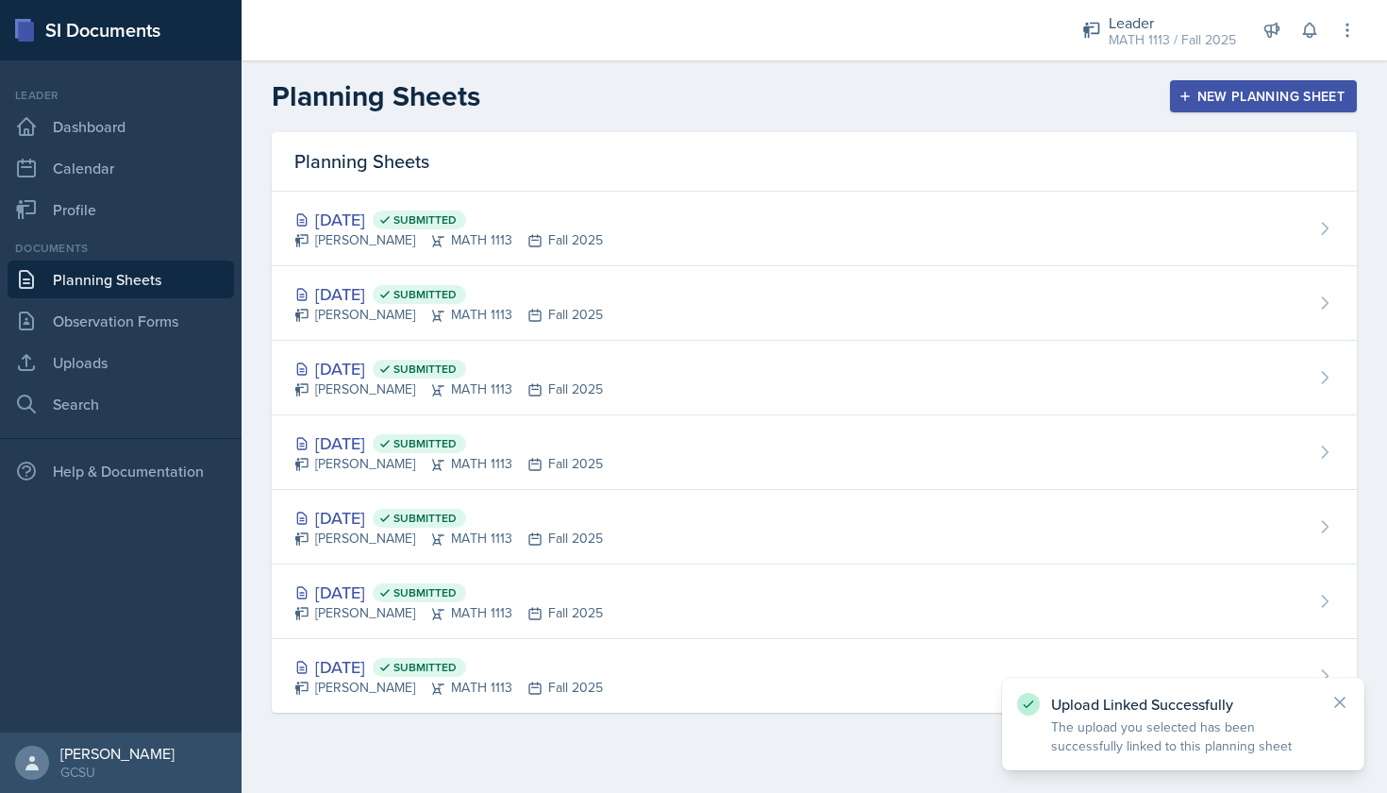
click at [1284, 83] on button "New Planning Sheet" at bounding box center [1263, 96] width 187 height 32
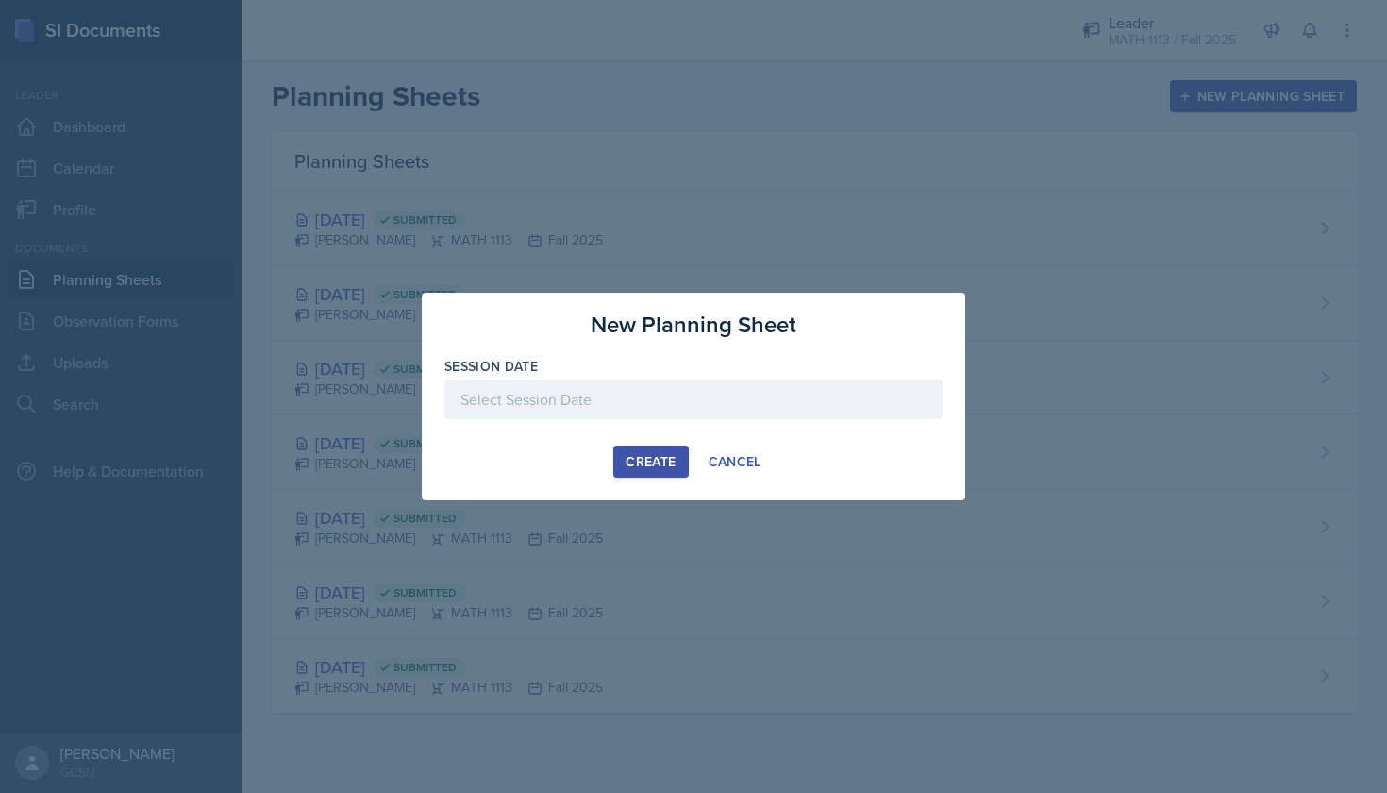
click at [588, 408] on div at bounding box center [693, 399] width 498 height 40
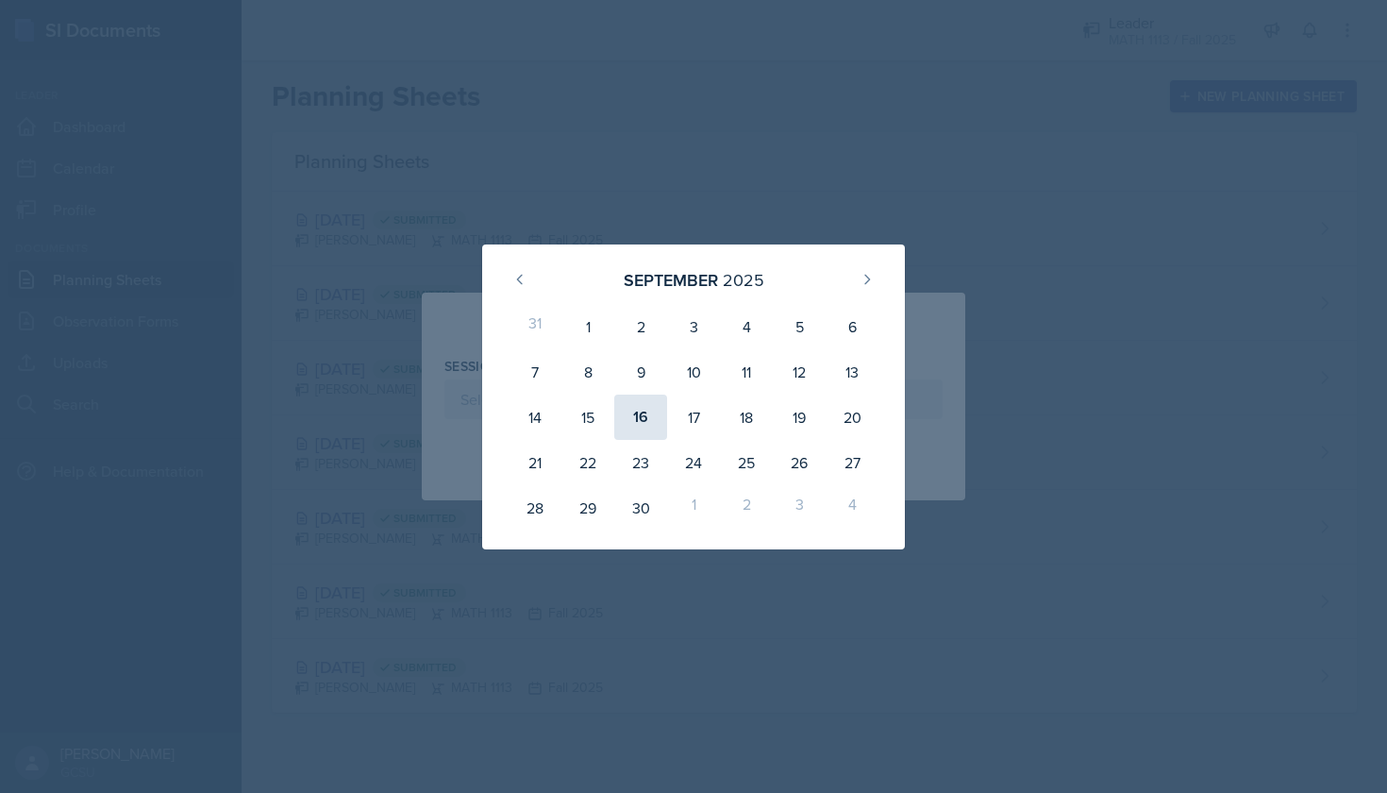
click at [638, 423] on div "16" at bounding box center [640, 416] width 53 height 45
type input "[DATE]"
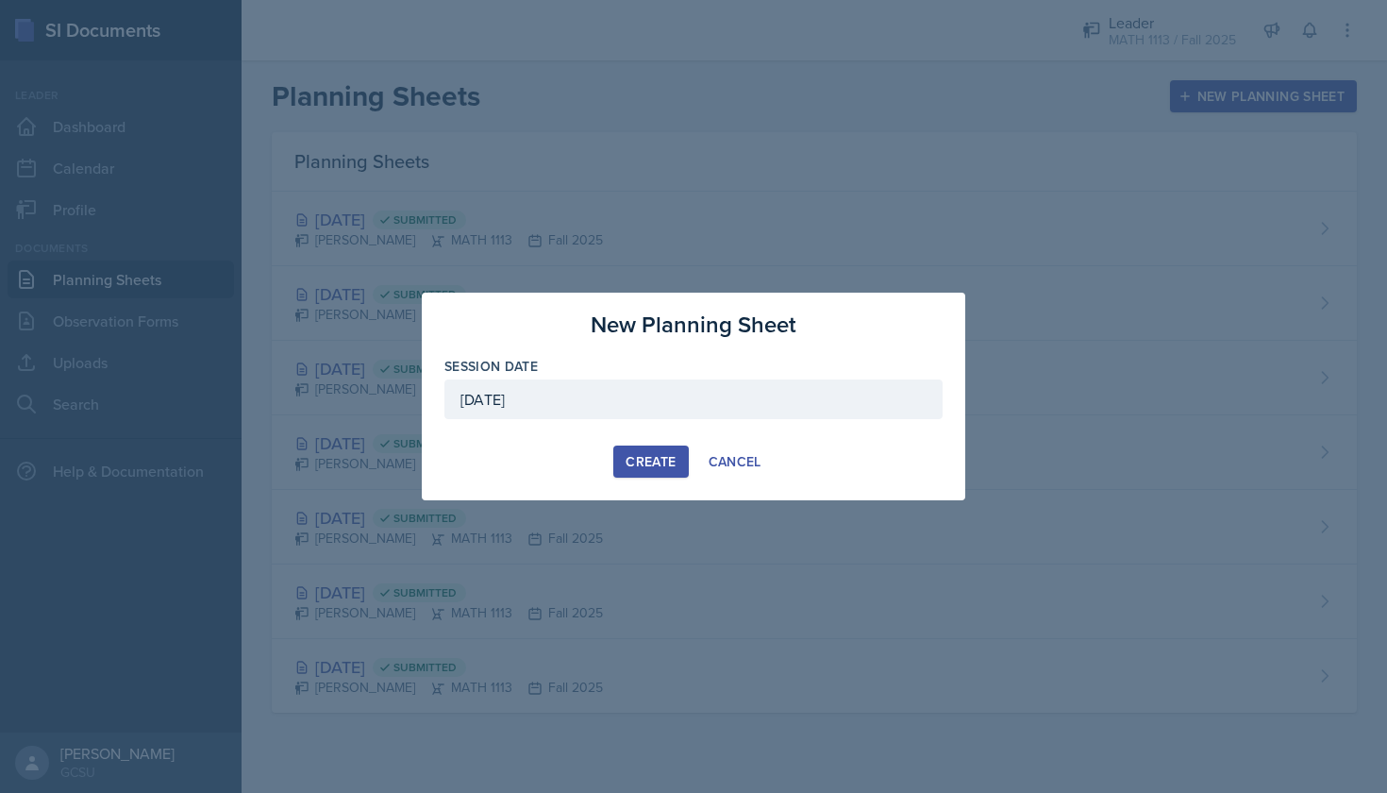
click at [624, 455] on button "Create" at bounding box center [650, 461] width 75 height 32
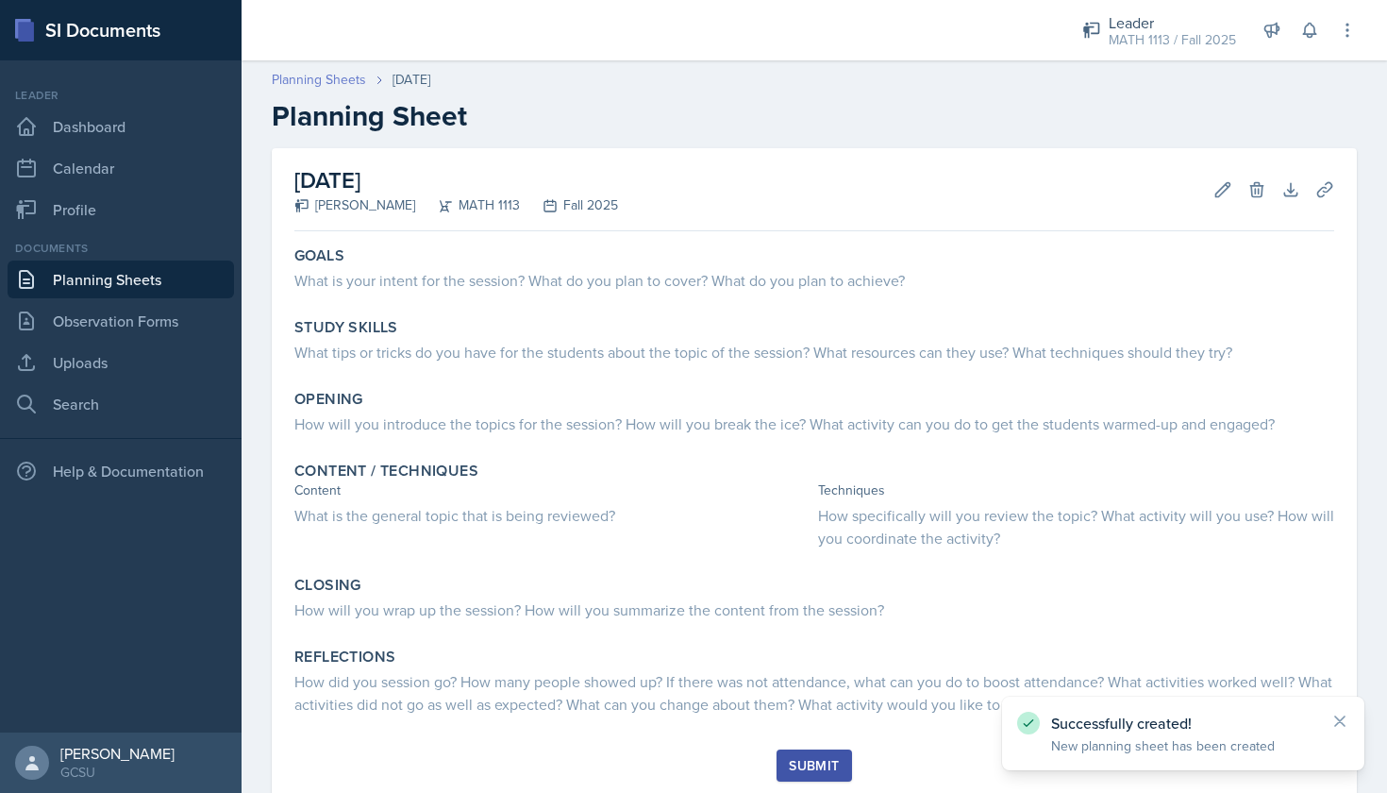
click at [320, 86] on link "Planning Sheets" at bounding box center [319, 80] width 94 height 20
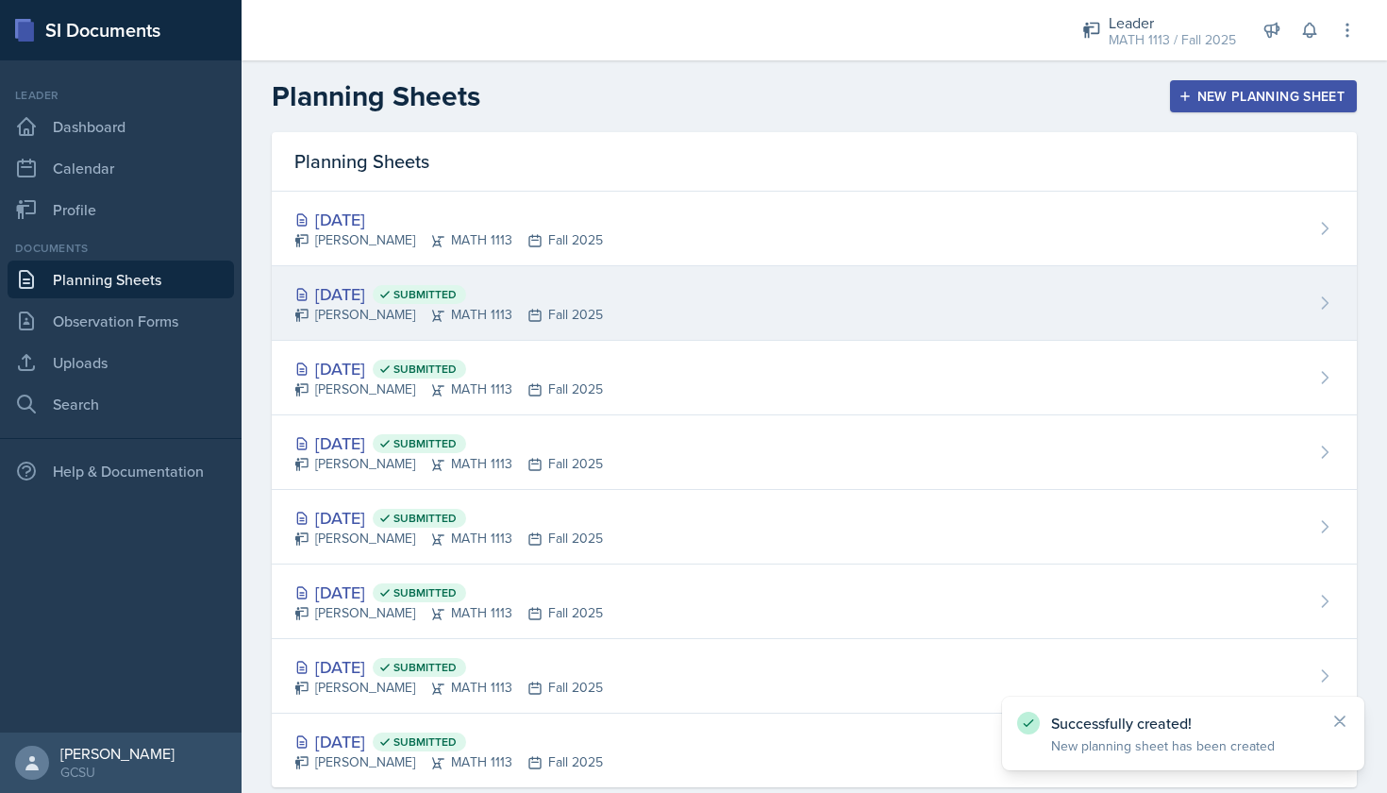
click at [399, 308] on div "Lauren Jones MATH 1113 Fall 2025" at bounding box center [448, 315] width 309 height 20
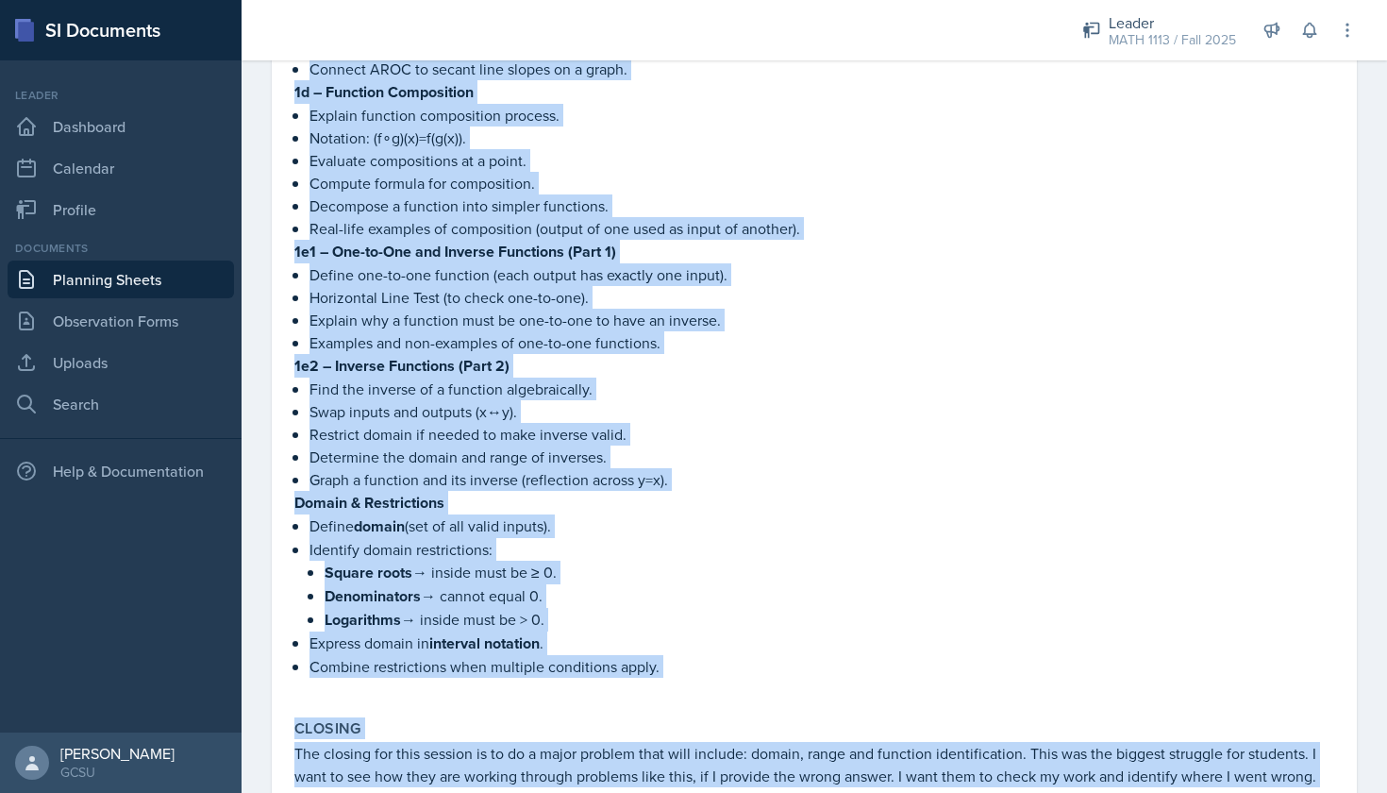
scroll to position [1051, 0]
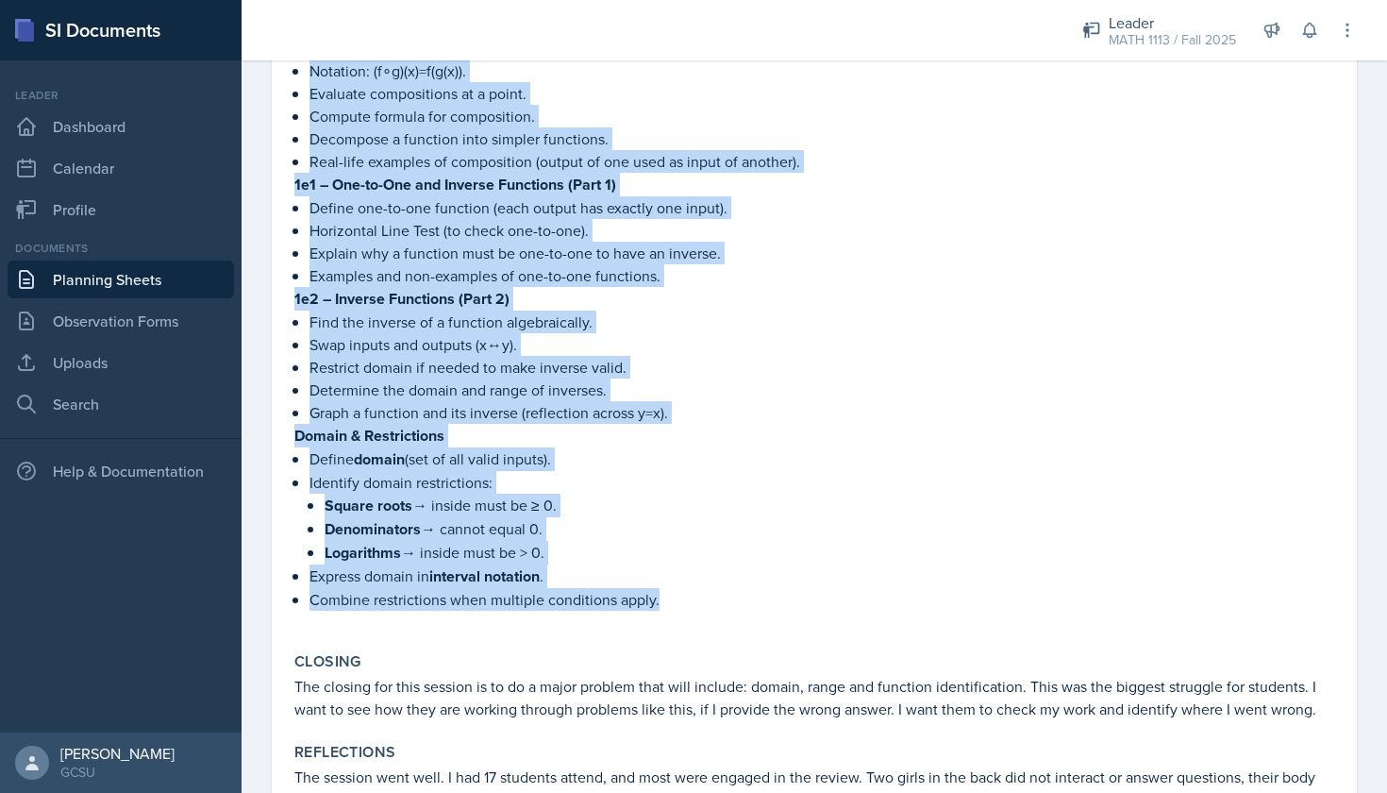
drag, startPoint x: 295, startPoint y: 398, endPoint x: 661, endPoint y: 619, distance: 426.7
click at [661, 619] on div "Unit 0: Algebra Unit 1: Functions and Their Properties 1a – Introduction to Fun…" at bounding box center [552, 80] width 516 height 1097
copy div "Unit 0: Algebra Unit 1: Functions and Their Properties 1a – Introduction to Fun…"
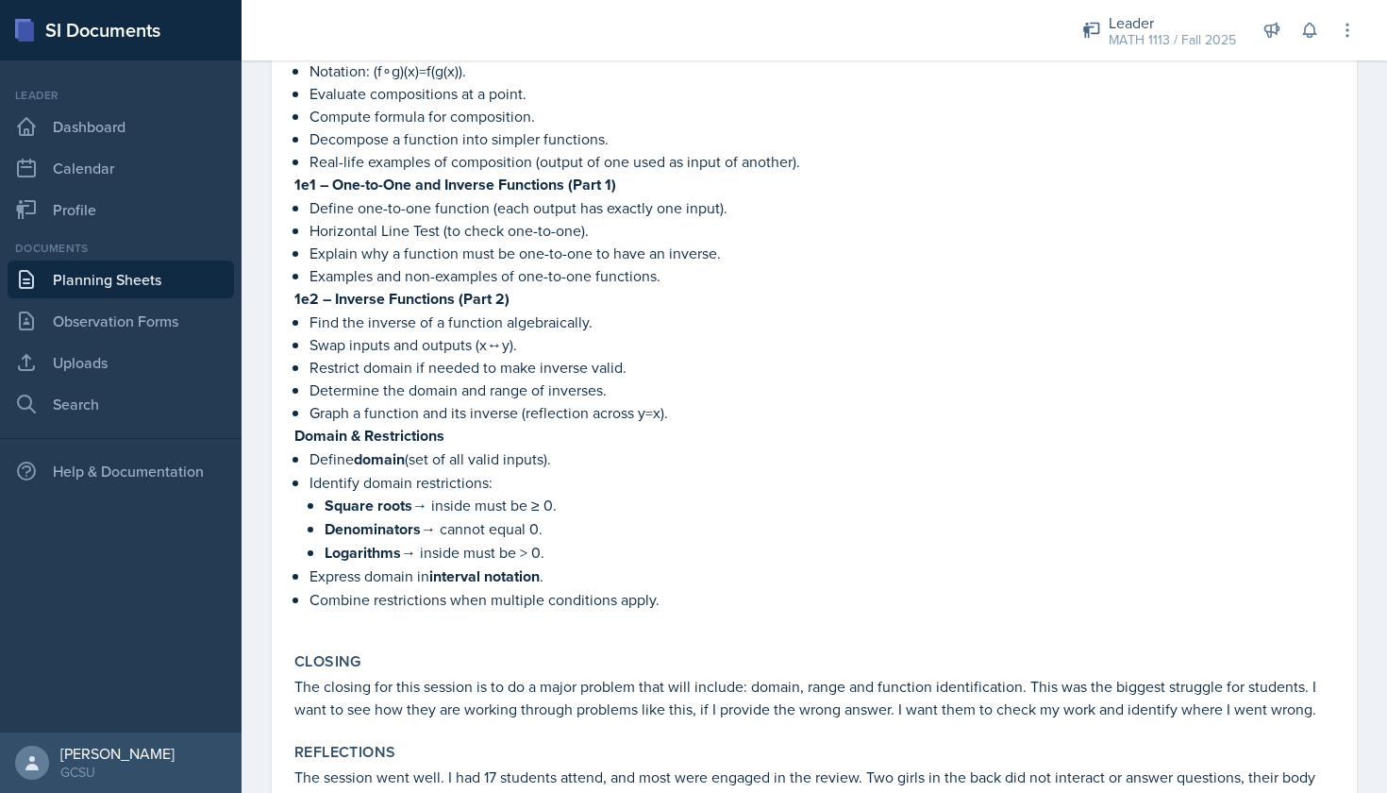
click at [994, 231] on div "Due to the fact that this session is a test review, students will be handed a p…" at bounding box center [1076, 80] width 516 height 1097
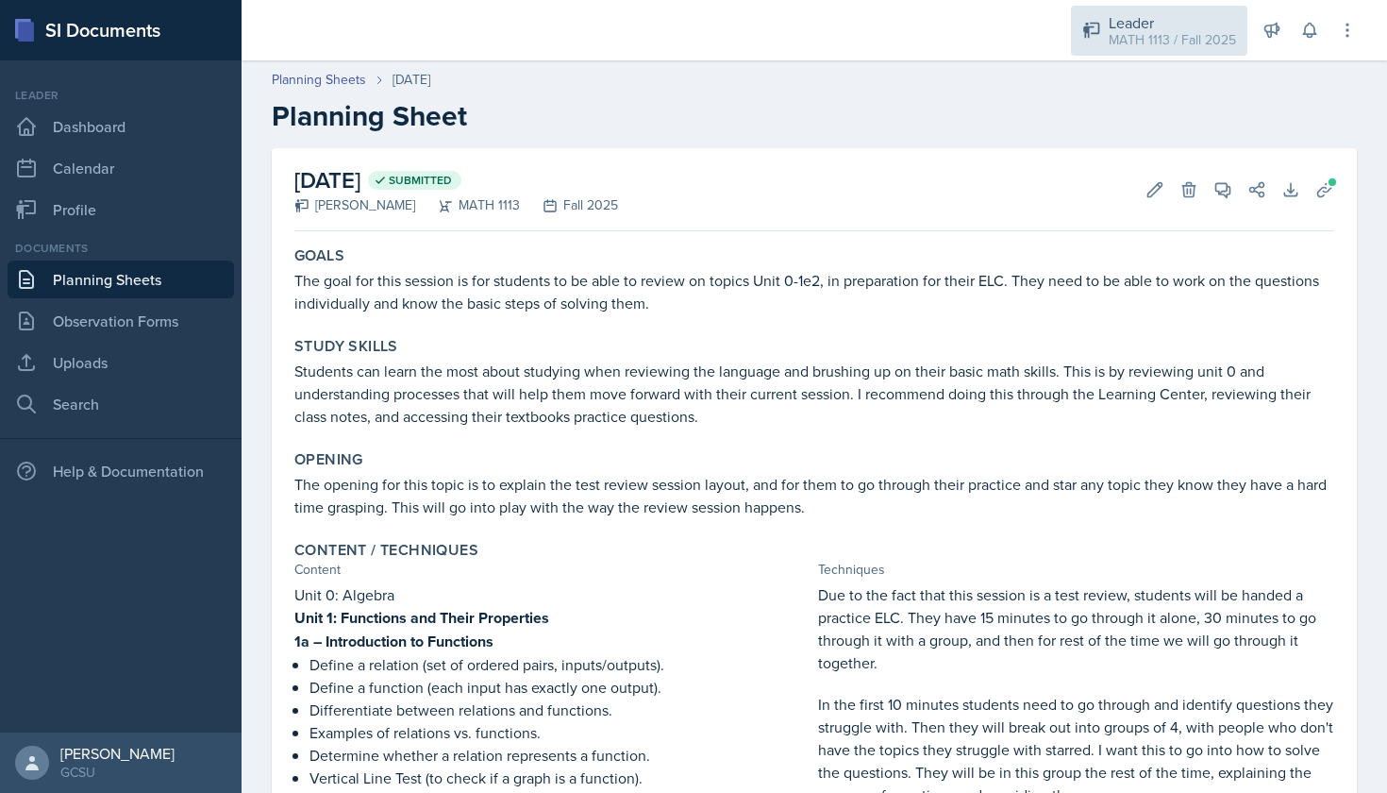
scroll to position [0, 0]
click at [288, 75] on link "Planning Sheets" at bounding box center [319, 80] width 94 height 20
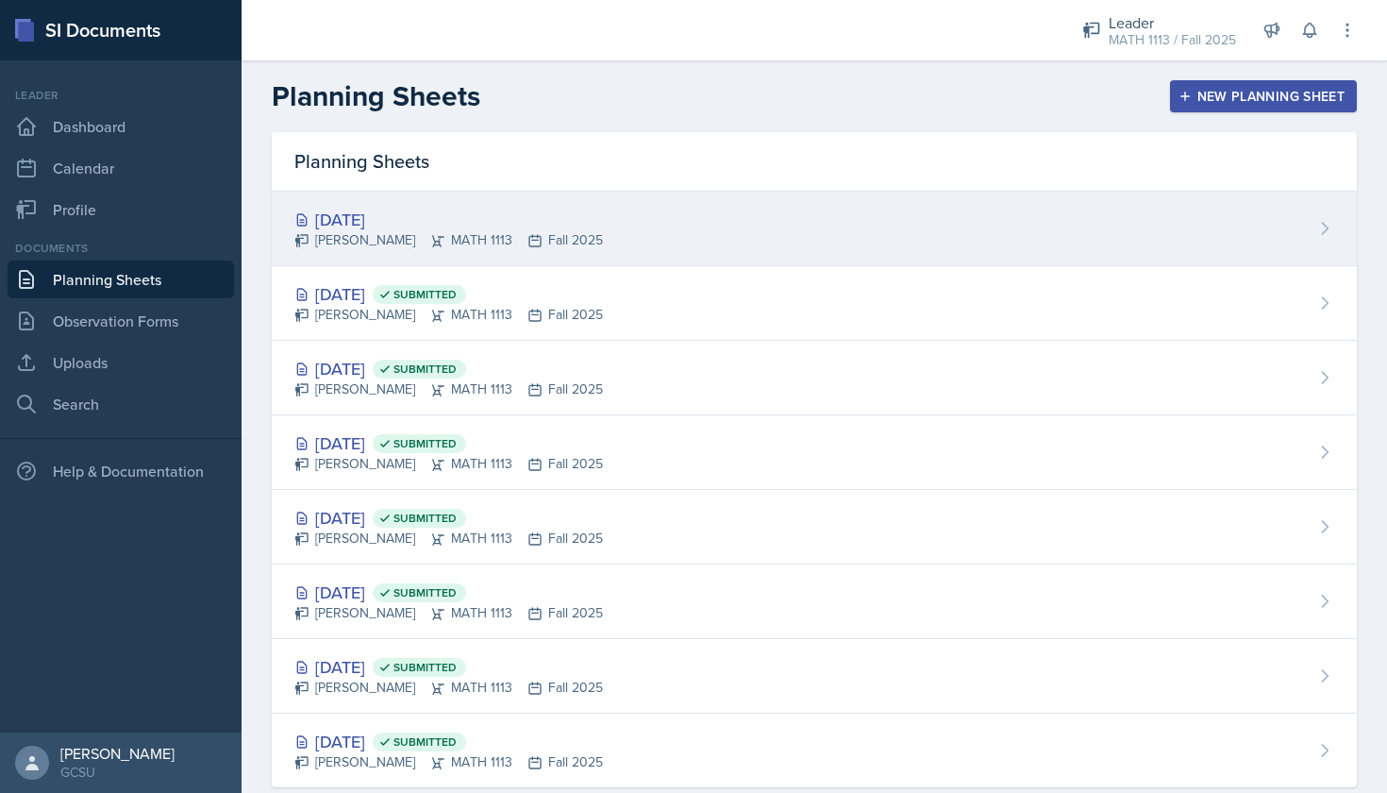
click at [535, 243] on div "Lauren Jones MATH 1113 Fall 2025" at bounding box center [448, 240] width 309 height 20
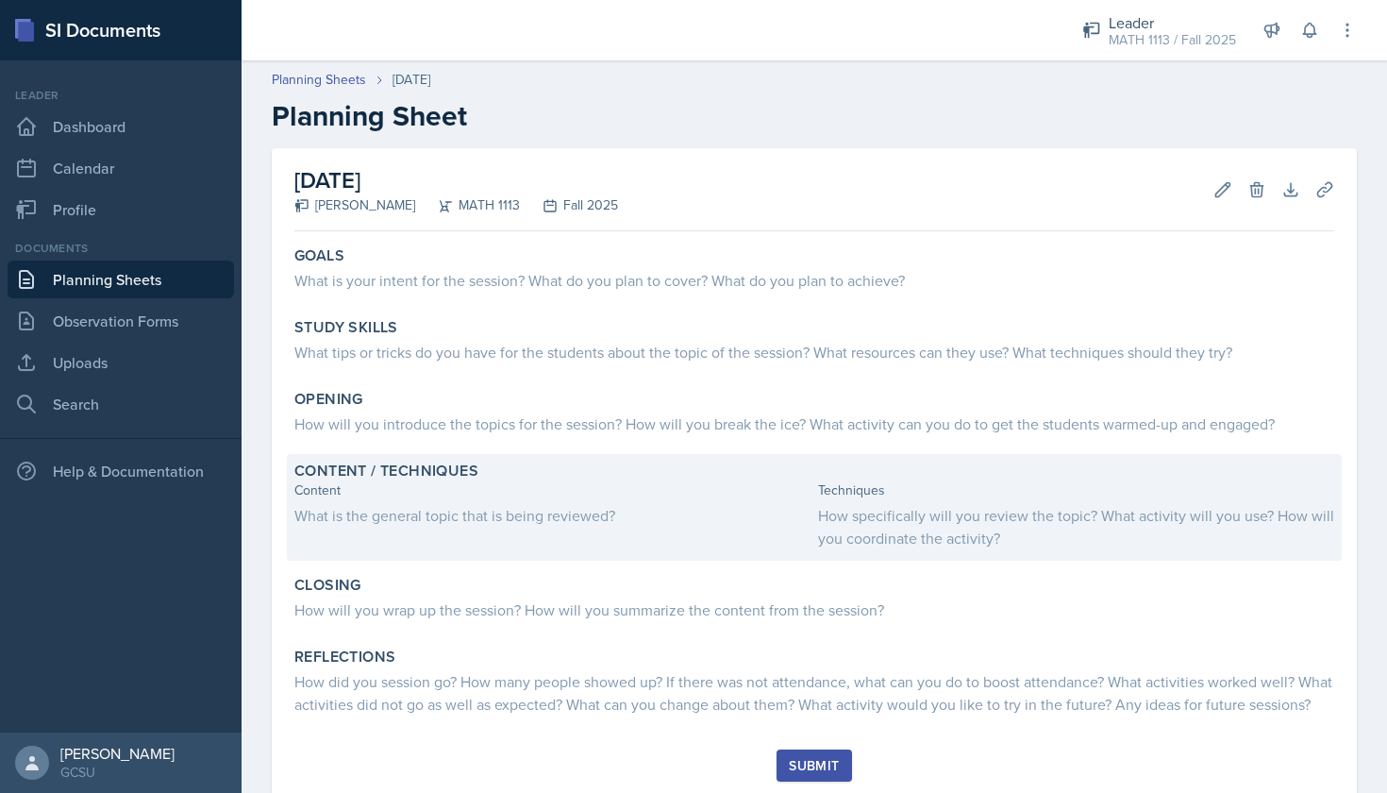
click at [418, 510] on div "What is the general topic that is being reviewed?" at bounding box center [552, 515] width 516 height 23
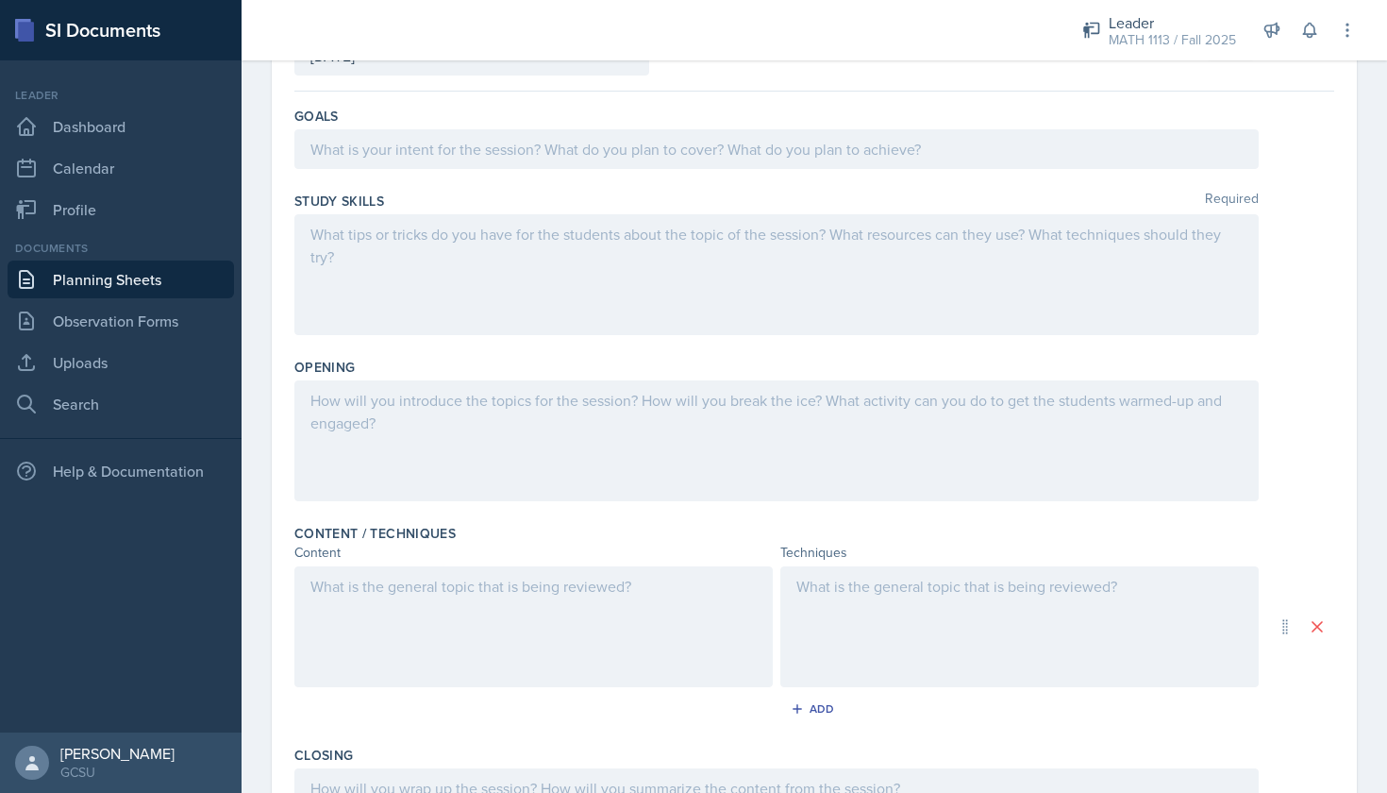
click at [326, 594] on div at bounding box center [533, 626] width 478 height 121
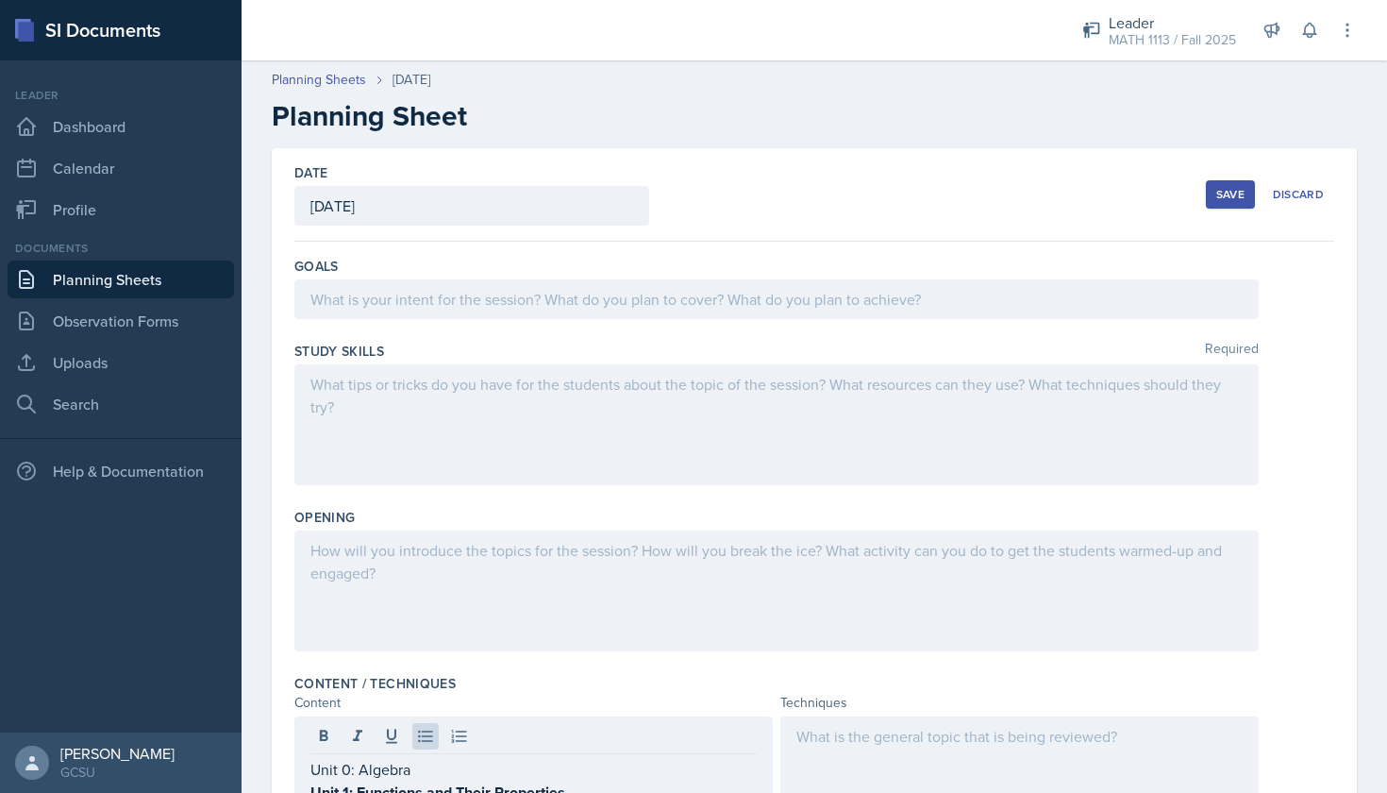
click at [430, 327] on div "Goals" at bounding box center [814, 291] width 1040 height 85
click at [425, 309] on div at bounding box center [776, 299] width 964 height 40
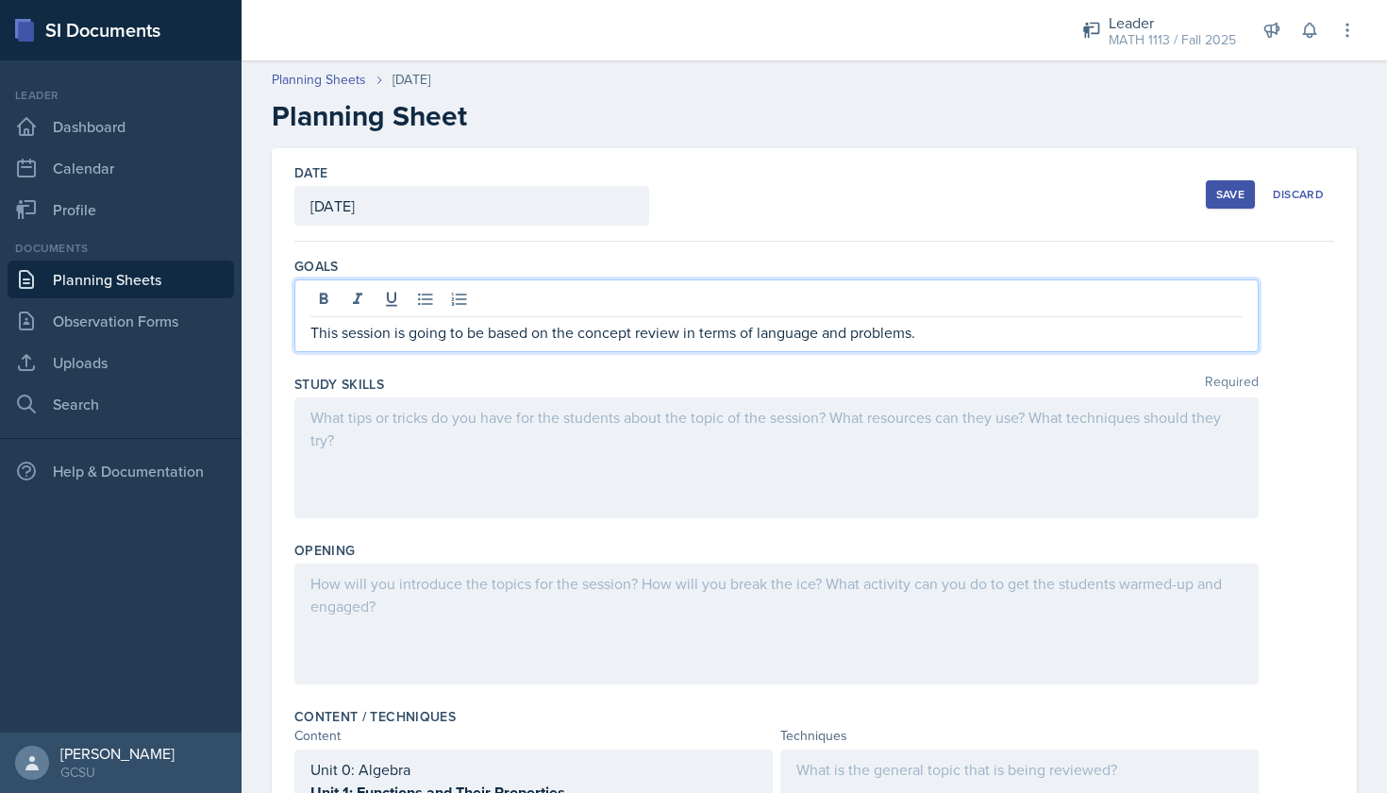
click at [430, 595] on div at bounding box center [776, 623] width 964 height 121
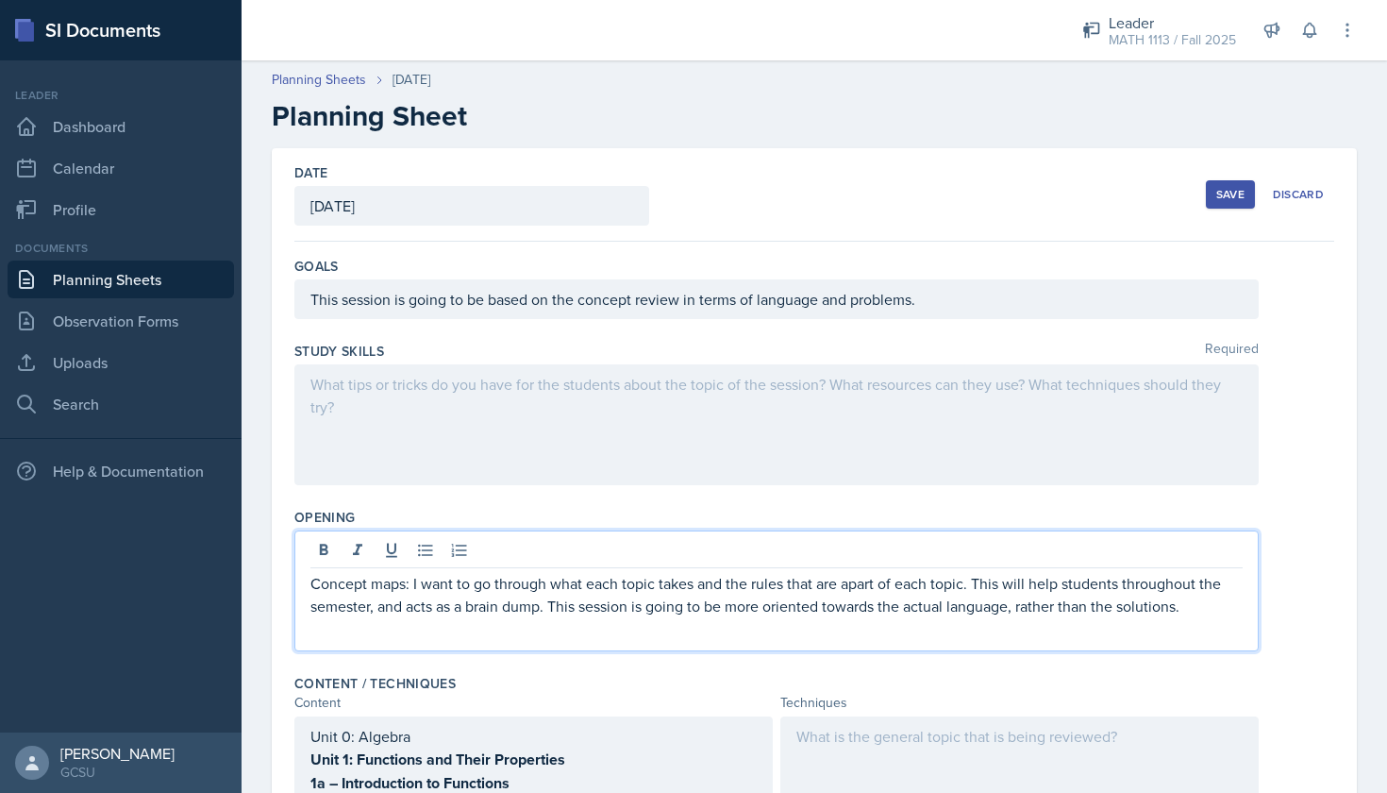
click at [412, 381] on div at bounding box center [776, 424] width 964 height 121
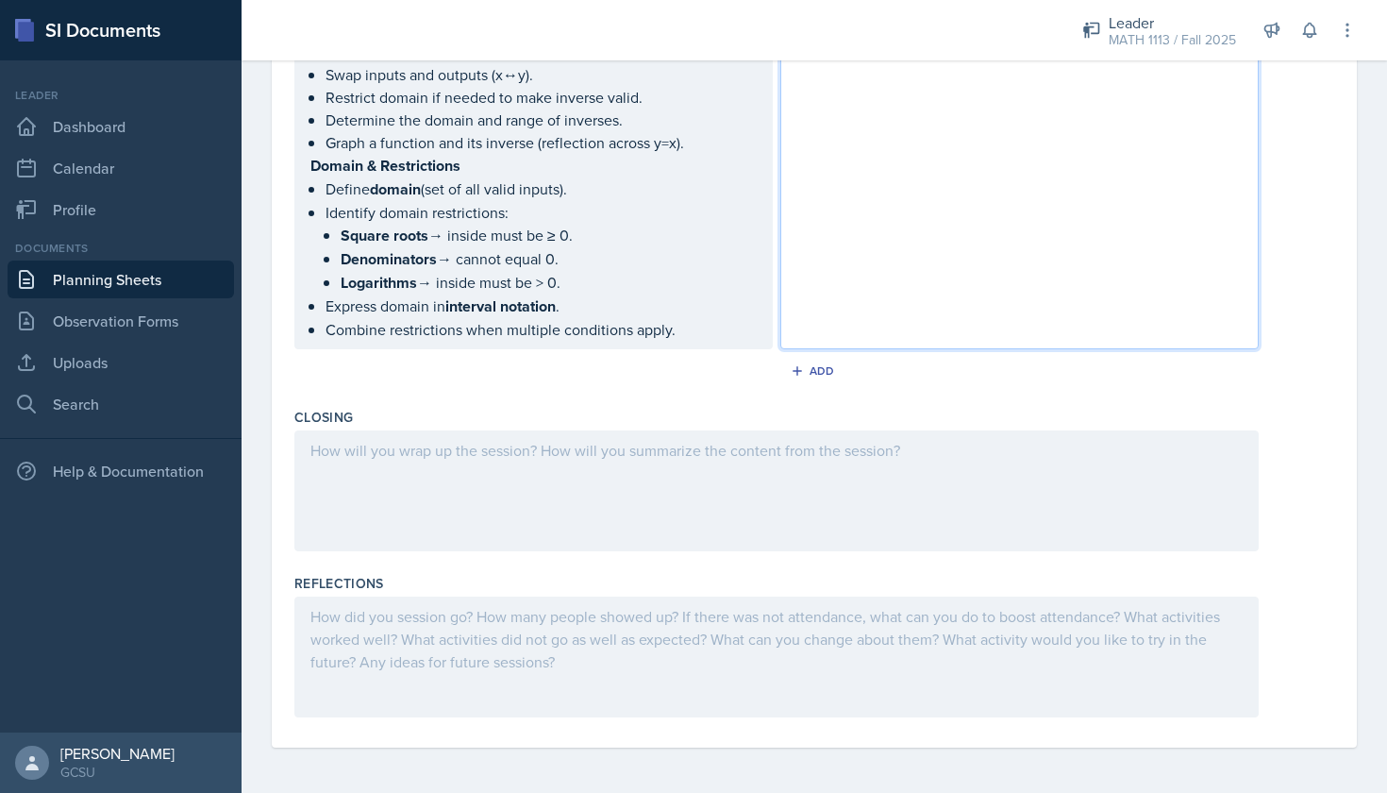
click at [904, 473] on div at bounding box center [776, 490] width 964 height 121
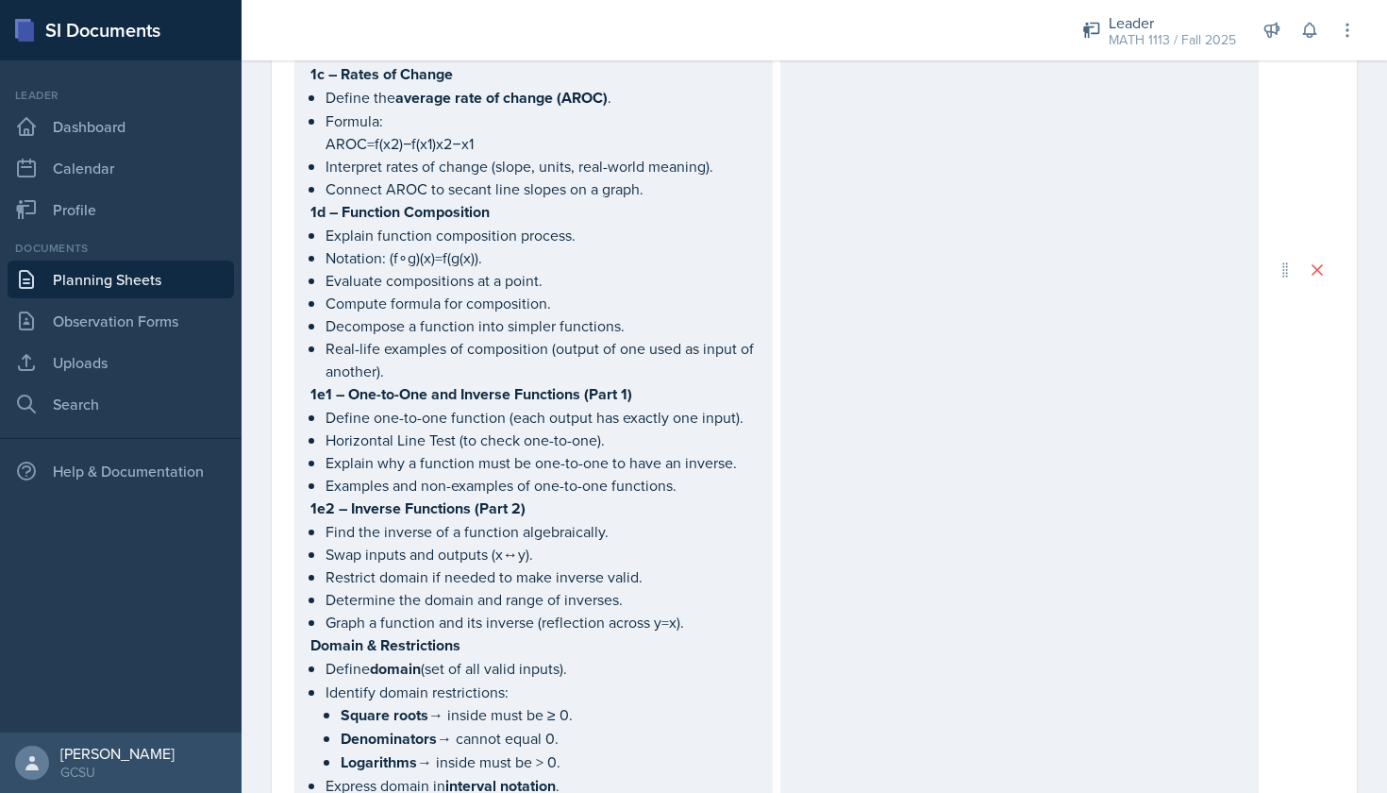
click at [904, 482] on div at bounding box center [1019, 269] width 478 height 1118
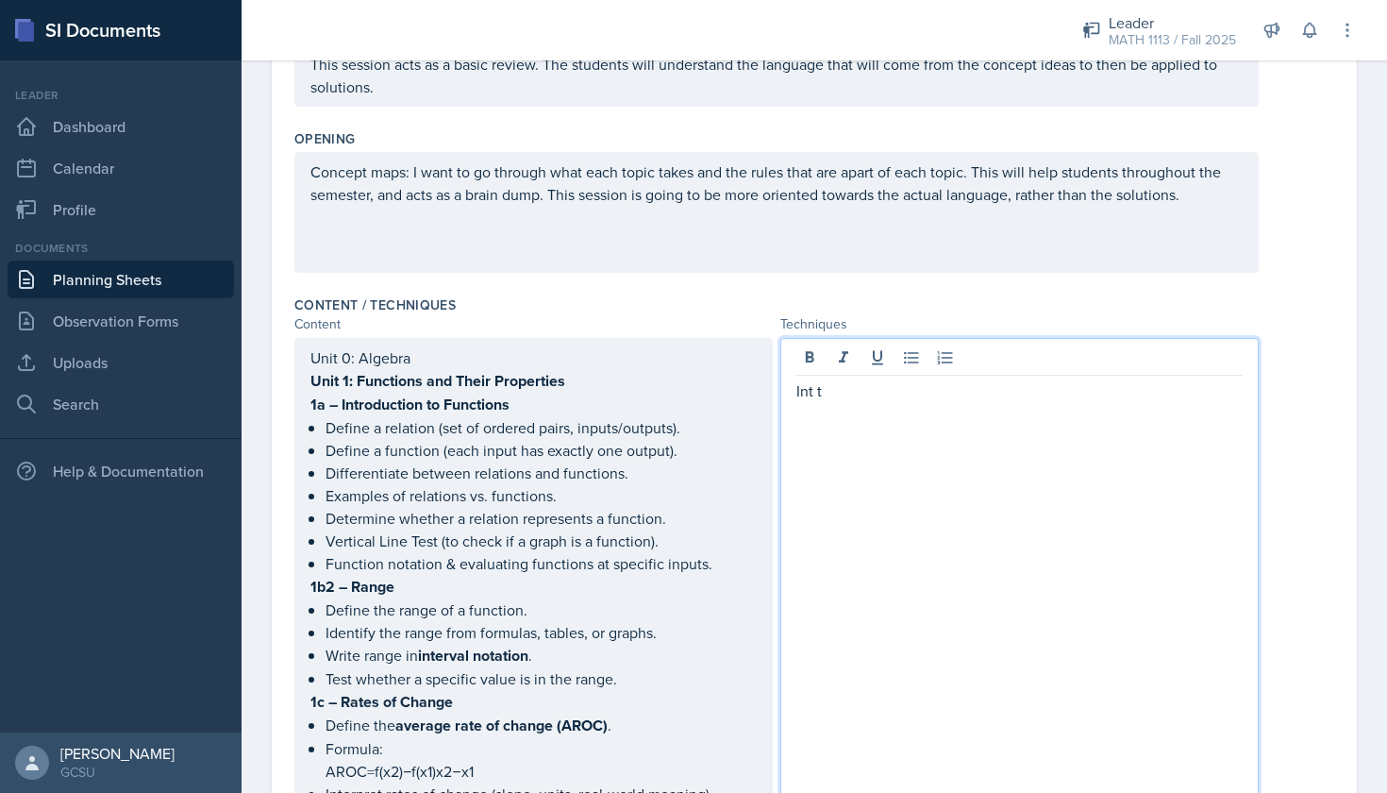
scroll to position [387, 0]
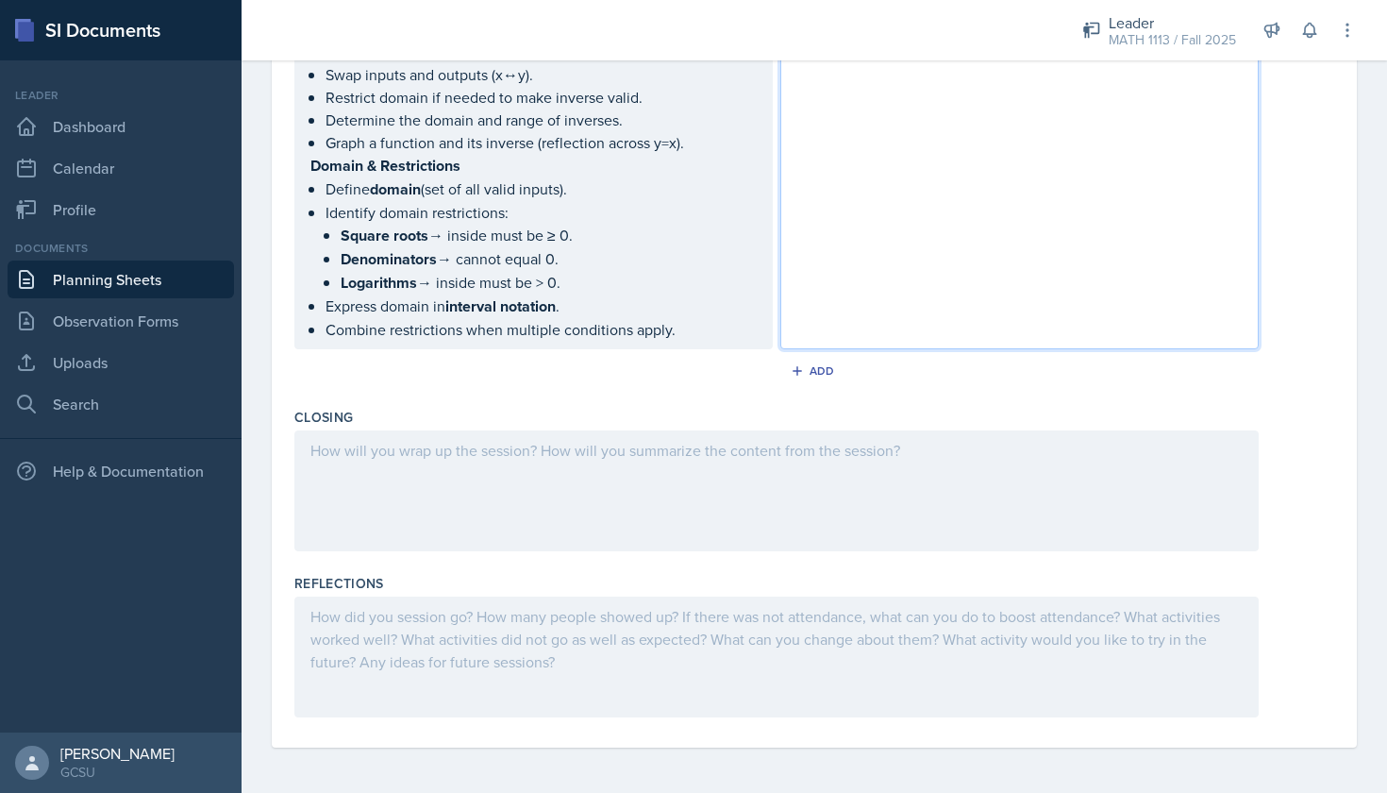
click at [948, 453] on div at bounding box center [776, 490] width 964 height 121
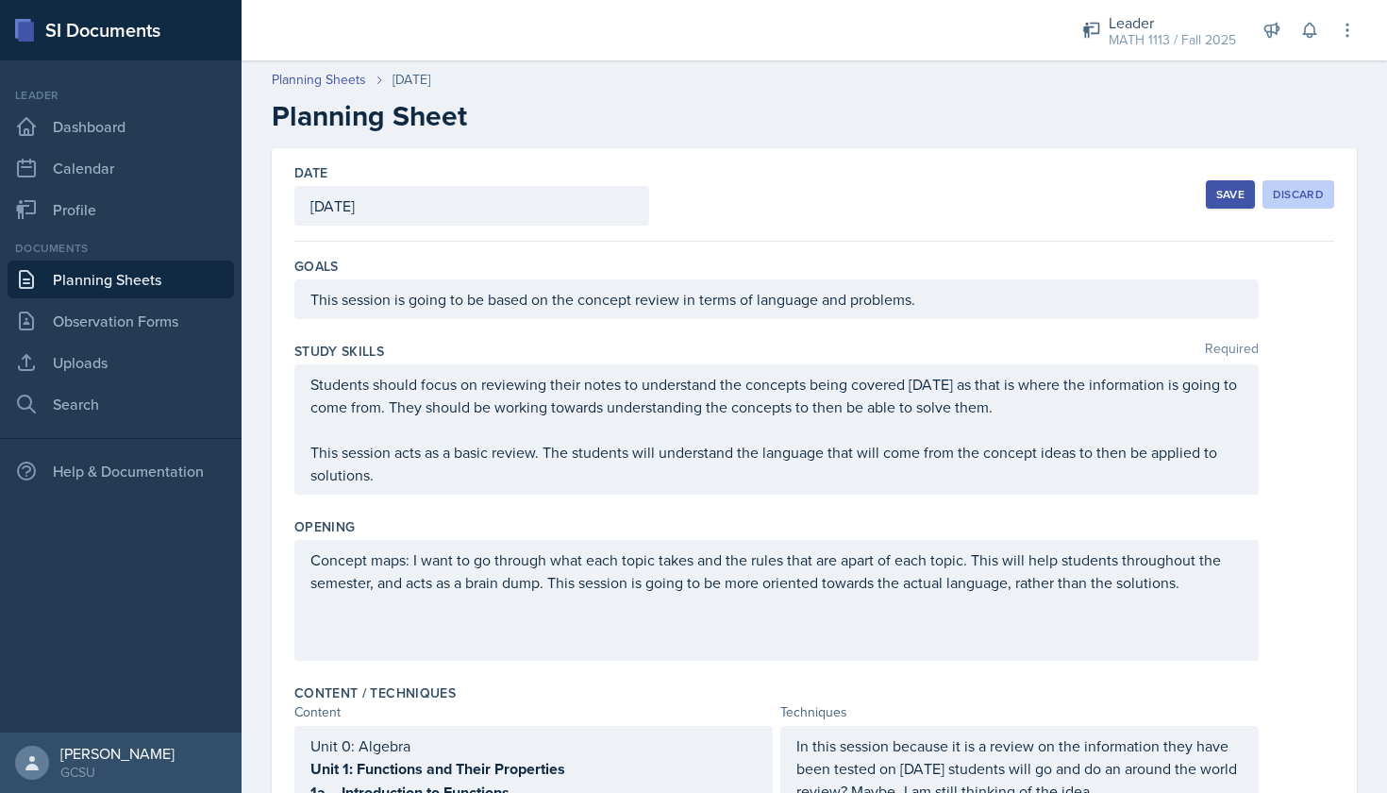
scroll to position [0, 0]
click at [1229, 193] on div "Save" at bounding box center [1230, 194] width 28 height 15
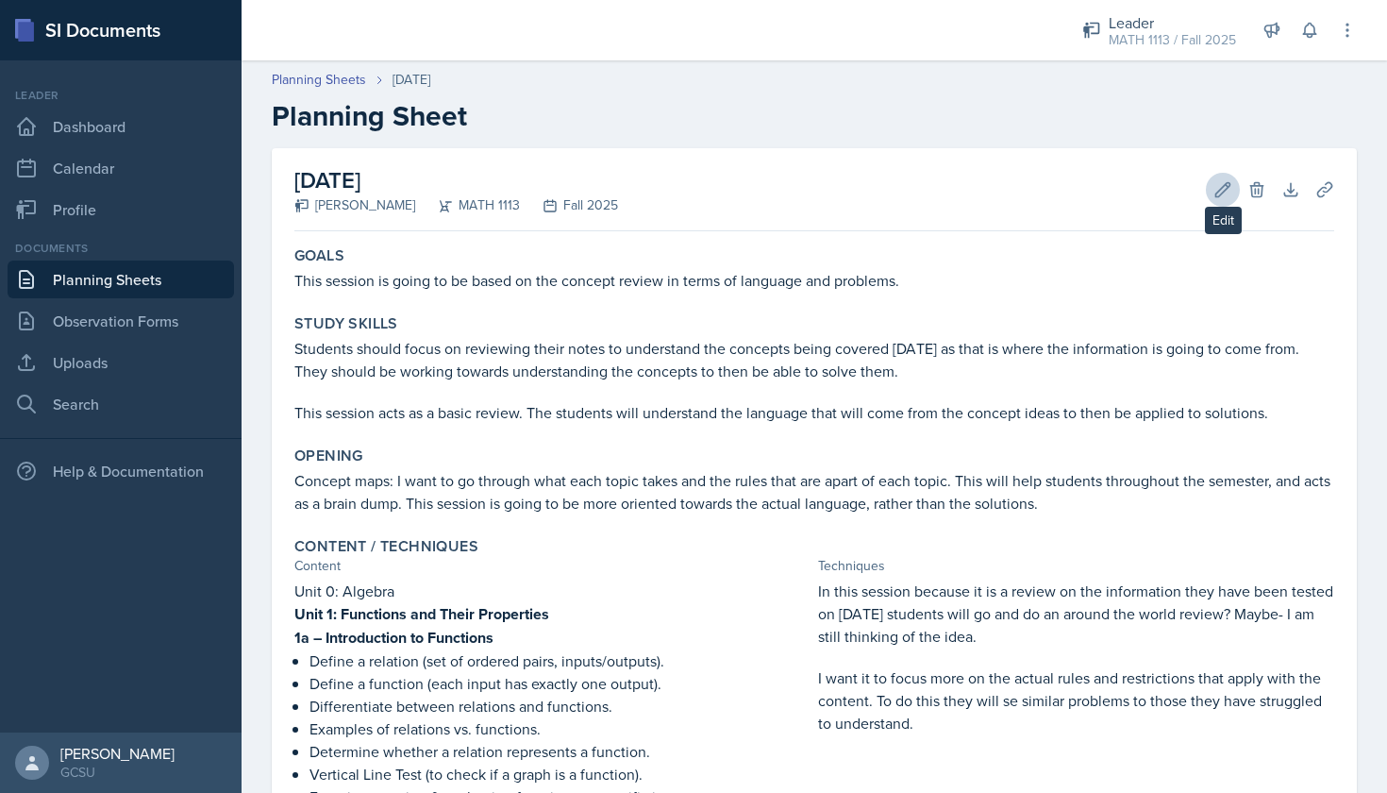
click at [1222, 200] on button "Edit" at bounding box center [1223, 190] width 34 height 34
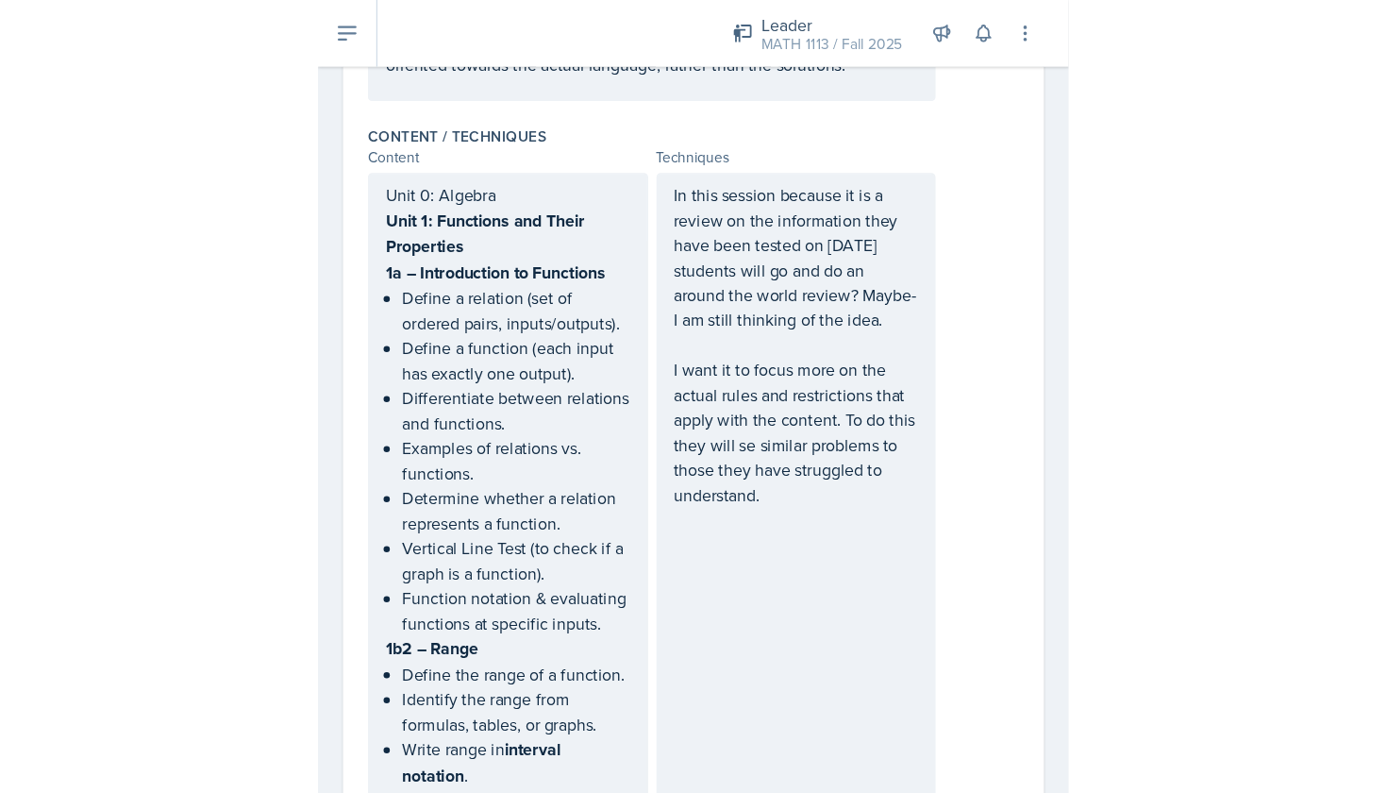
scroll to position [623, 0]
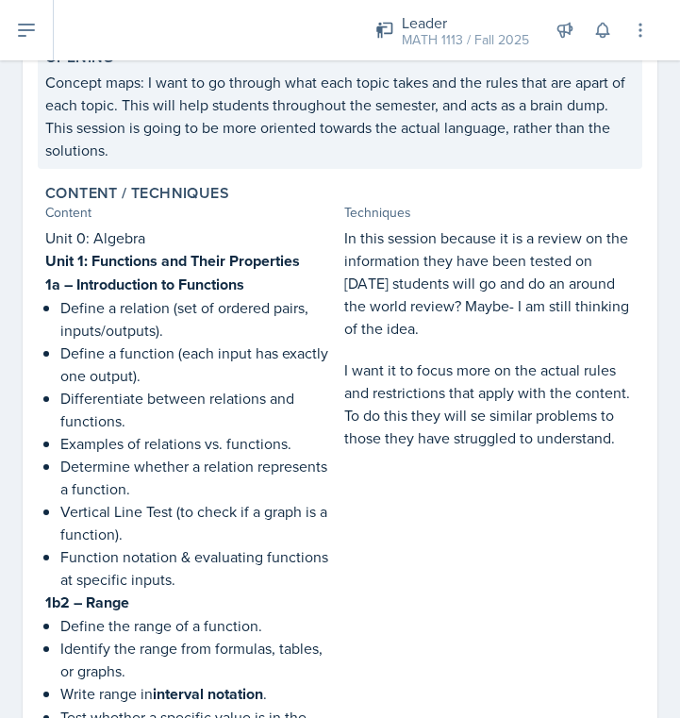
scroll to position [474, 0]
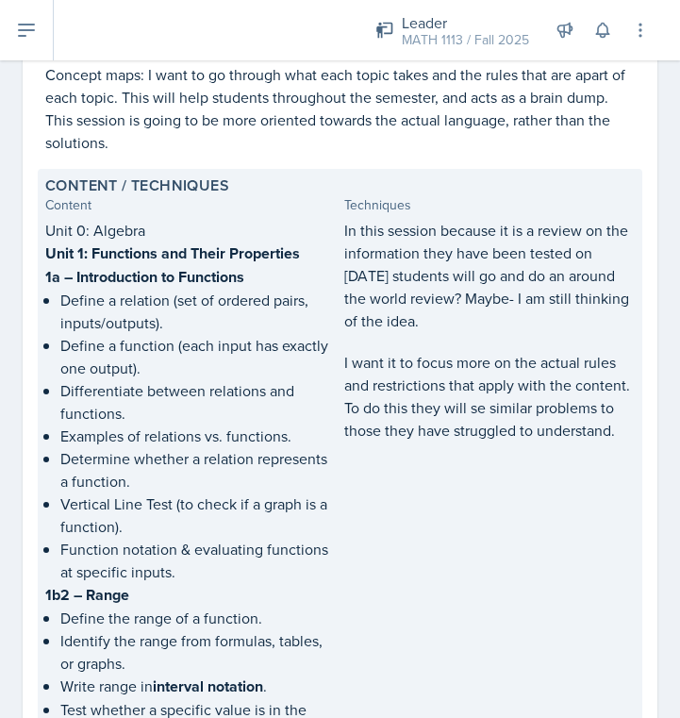
click at [432, 379] on p "I want it to focus more on the actual rules and restrictions that apply with th…" at bounding box center [490, 396] width 292 height 91
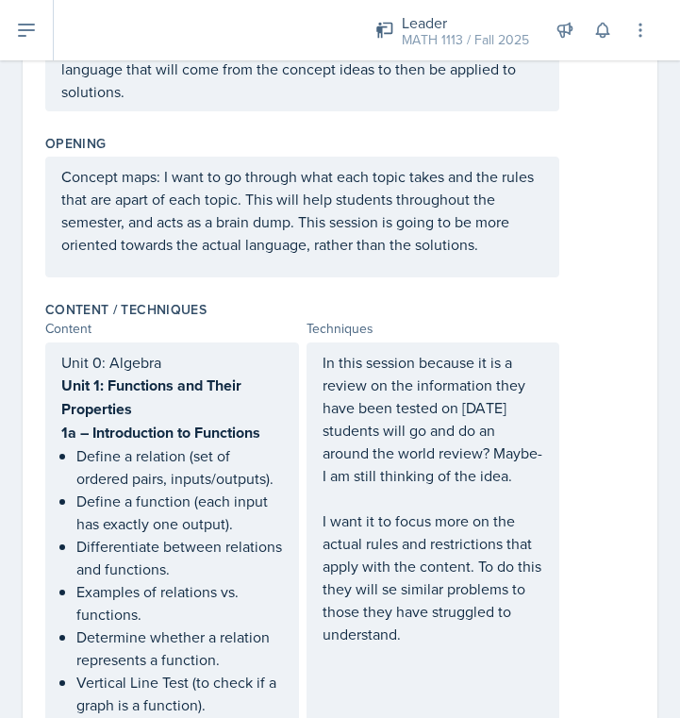
click at [446, 477] on p "In this session because it is a review on the information they have been tested…" at bounding box center [434, 419] width 222 height 136
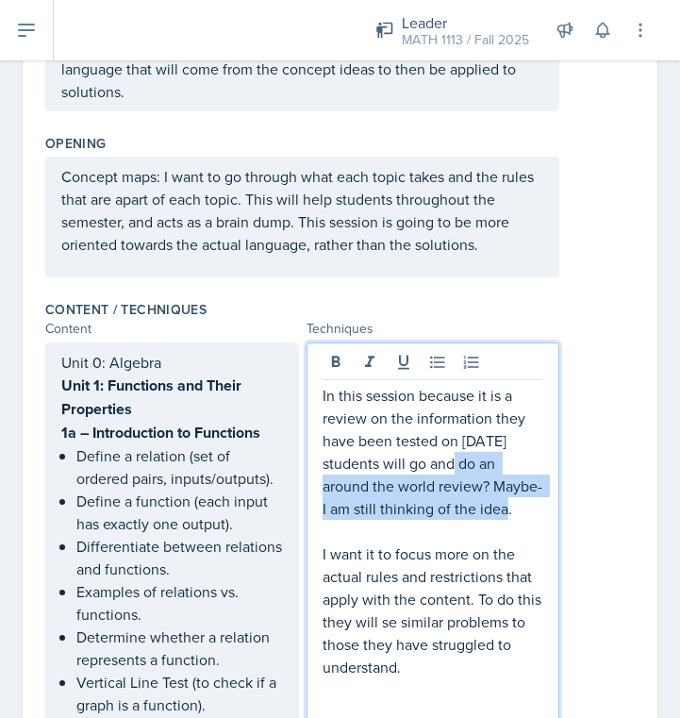
drag, startPoint x: 527, startPoint y: 508, endPoint x: 460, endPoint y: 465, distance: 79.3
click at [460, 465] on p "In this session because it is a review on the information they have been tested…" at bounding box center [434, 452] width 222 height 136
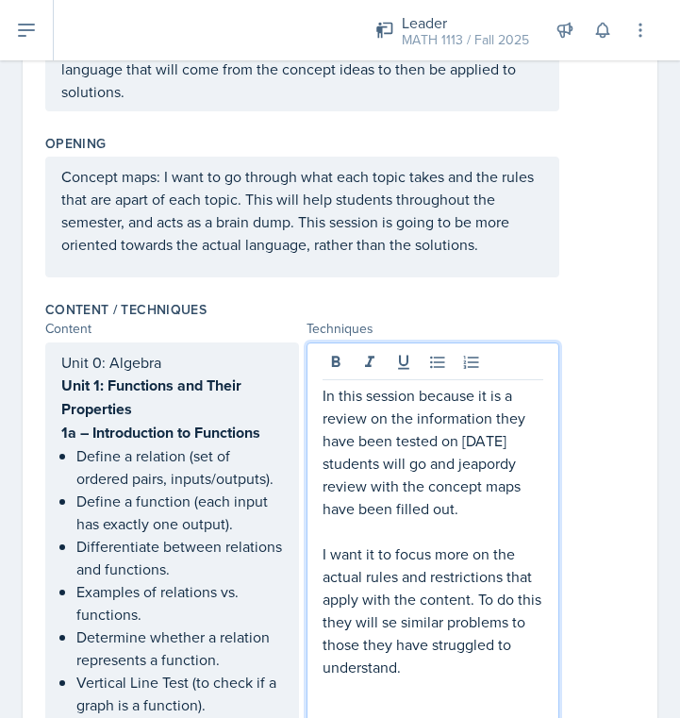
click at [478, 465] on p "In this session because it is a review on the information they have been tested…" at bounding box center [434, 452] width 222 height 136
click at [476, 503] on p "In this session because it is a review on the information they have been tested…" at bounding box center [434, 452] width 222 height 136
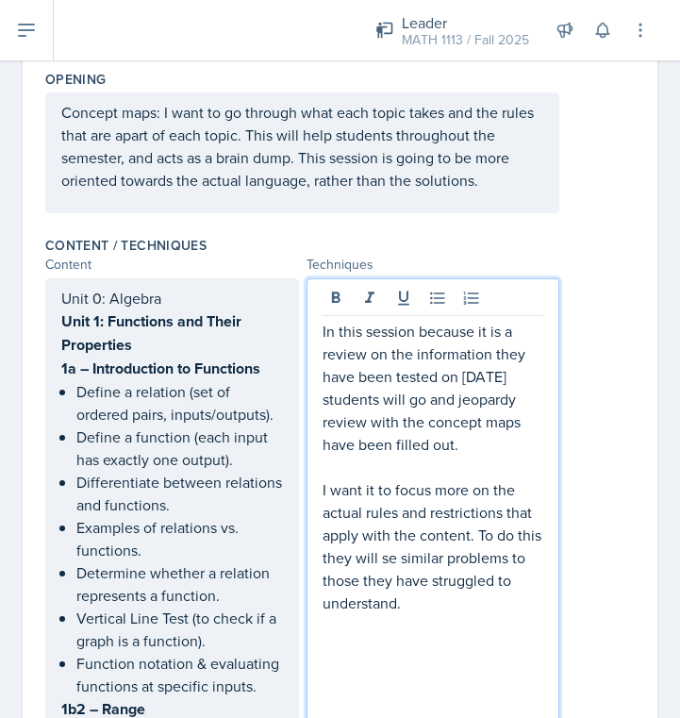
scroll to position [542, 0]
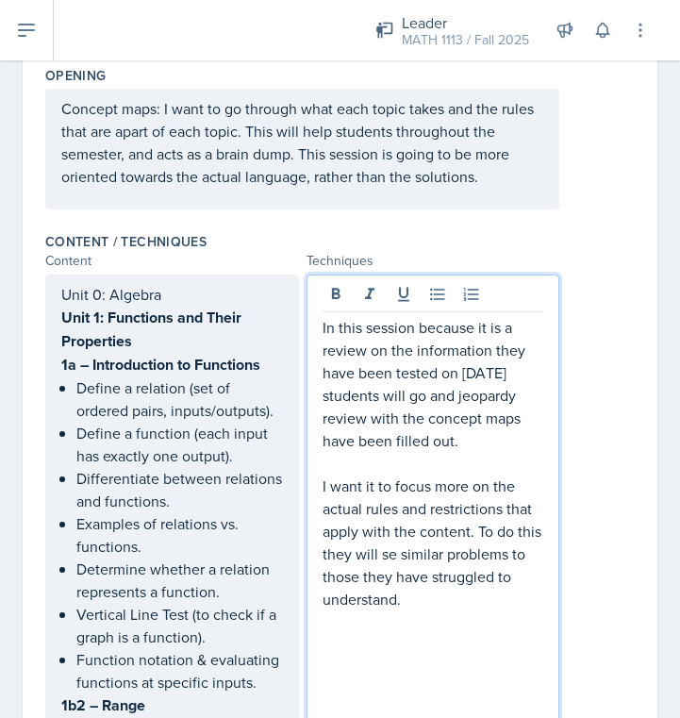
click at [426, 397] on p "In this session because it is a review on the information they have been tested…" at bounding box center [434, 384] width 222 height 136
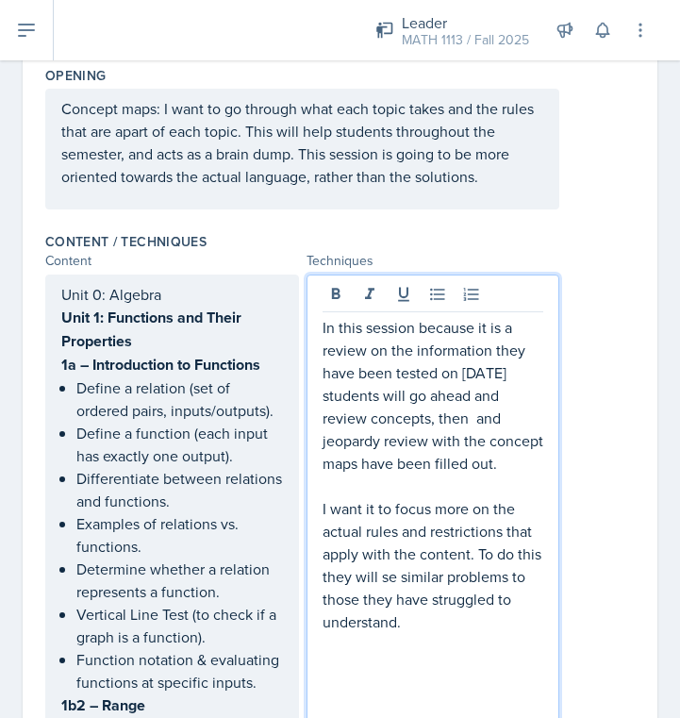
click at [506, 426] on p "In this session because it is a review on the information they have been tested…" at bounding box center [434, 395] width 222 height 159
click at [435, 419] on p "In this session because it is a review on the information they have been tested…" at bounding box center [434, 395] width 222 height 159
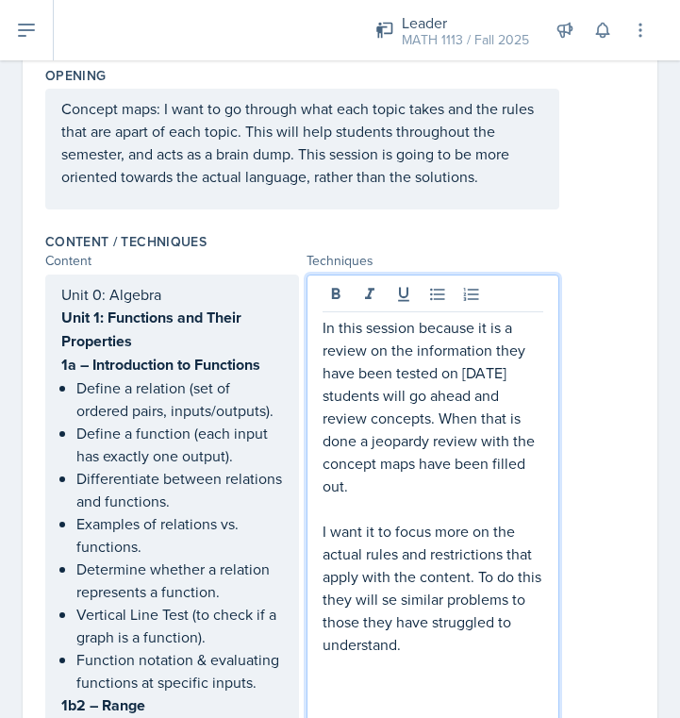
click at [431, 491] on p "In this session because it is a review on the information they have been tested…" at bounding box center [434, 406] width 222 height 181
click at [474, 444] on p "In this session because it is a review on the information they have been tested…" at bounding box center [434, 406] width 222 height 181
click at [490, 491] on p "In this session because it is a review on the information they have been tested…" at bounding box center [434, 406] width 222 height 181
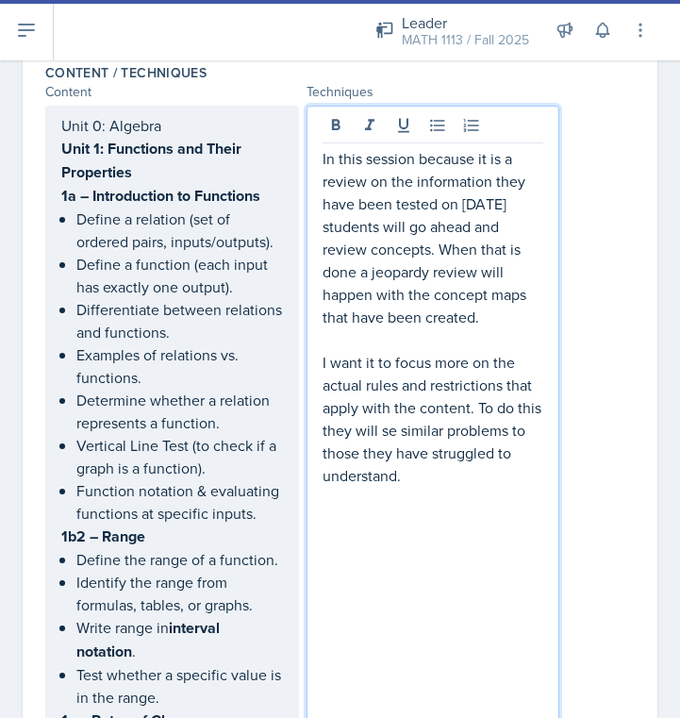
scroll to position [711, 0]
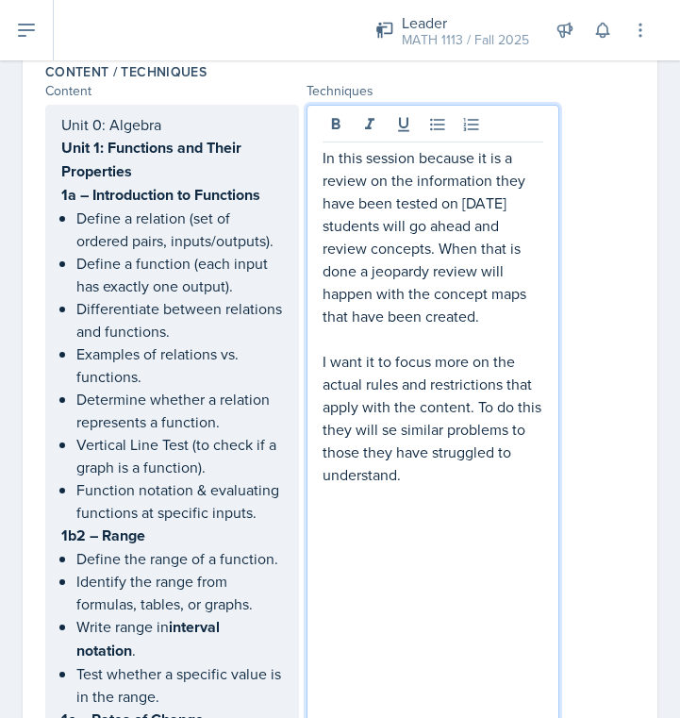
click at [468, 409] on p "I want it to focus more on the actual rules and restrictions that apply with th…" at bounding box center [434, 418] width 222 height 136
click at [488, 417] on p "I want it to focus more on the actual rules and restrictions that apply with th…" at bounding box center [434, 418] width 222 height 136
click at [477, 410] on p "I want it to focus more on the actual rules and restrictions that apply with th…" at bounding box center [434, 418] width 222 height 136
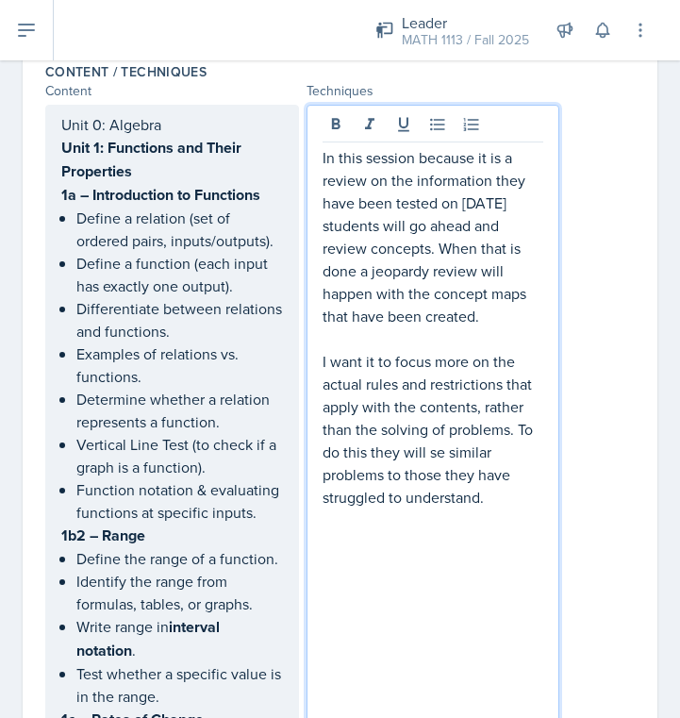
click at [518, 427] on p "I want it to focus more on the actual rules and restrictions that apply with th…" at bounding box center [434, 429] width 222 height 159
click at [449, 452] on p "I want it to focus more on the actual rules and restrictions that apply with th…" at bounding box center [434, 429] width 222 height 159
click at [508, 497] on p "I want it to focus more on the actual rules and restrictions that apply with th…" at bounding box center [434, 429] width 222 height 159
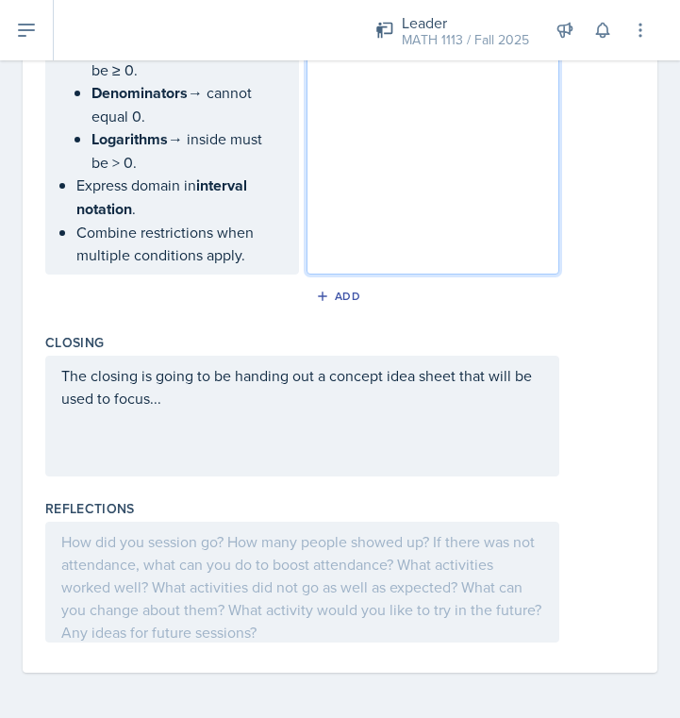
scroll to position [0, 0]
click at [402, 458] on div "The closing is going to be handing out a concept idea sheet that will be used t…" at bounding box center [302, 416] width 514 height 121
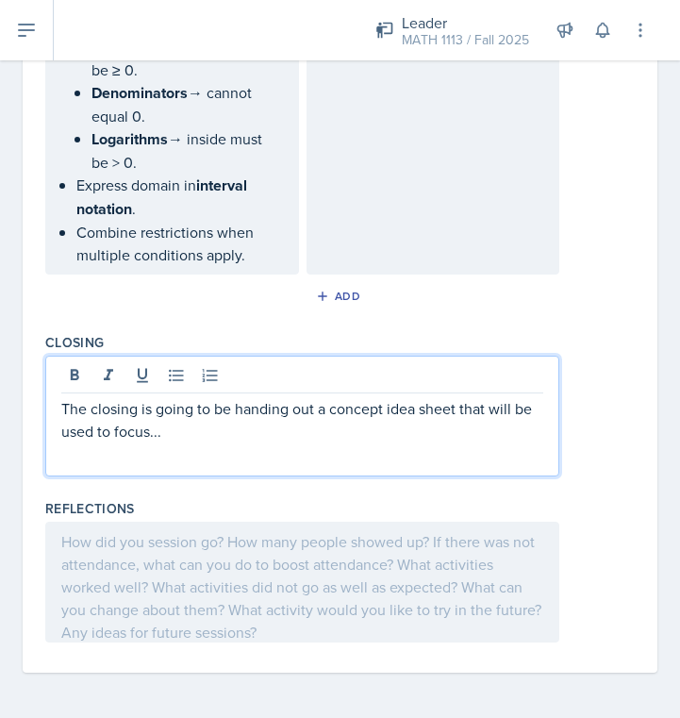
click at [288, 455] on div "The closing is going to be handing out a concept idea sheet that will be used t…" at bounding box center [302, 416] width 514 height 121
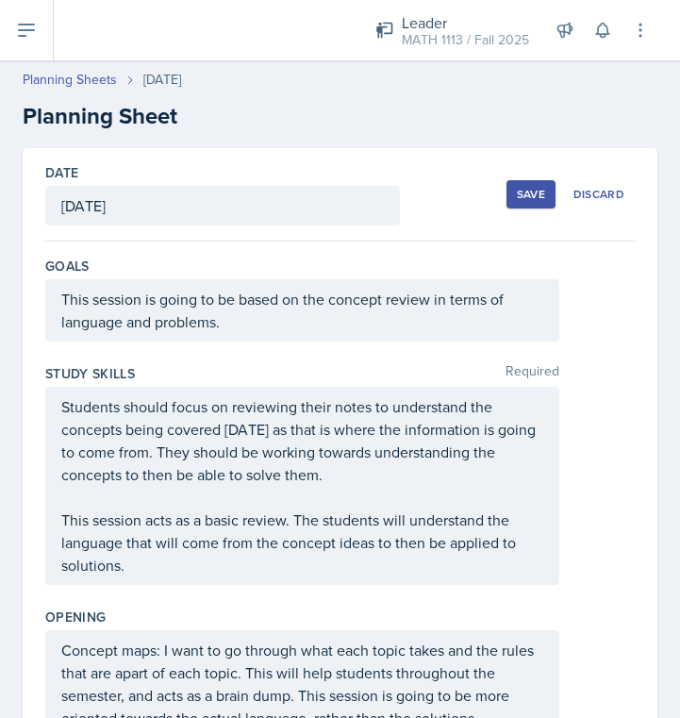
click at [527, 199] on div "Save" at bounding box center [531, 194] width 28 height 15
